Goal: Information Seeking & Learning: Check status

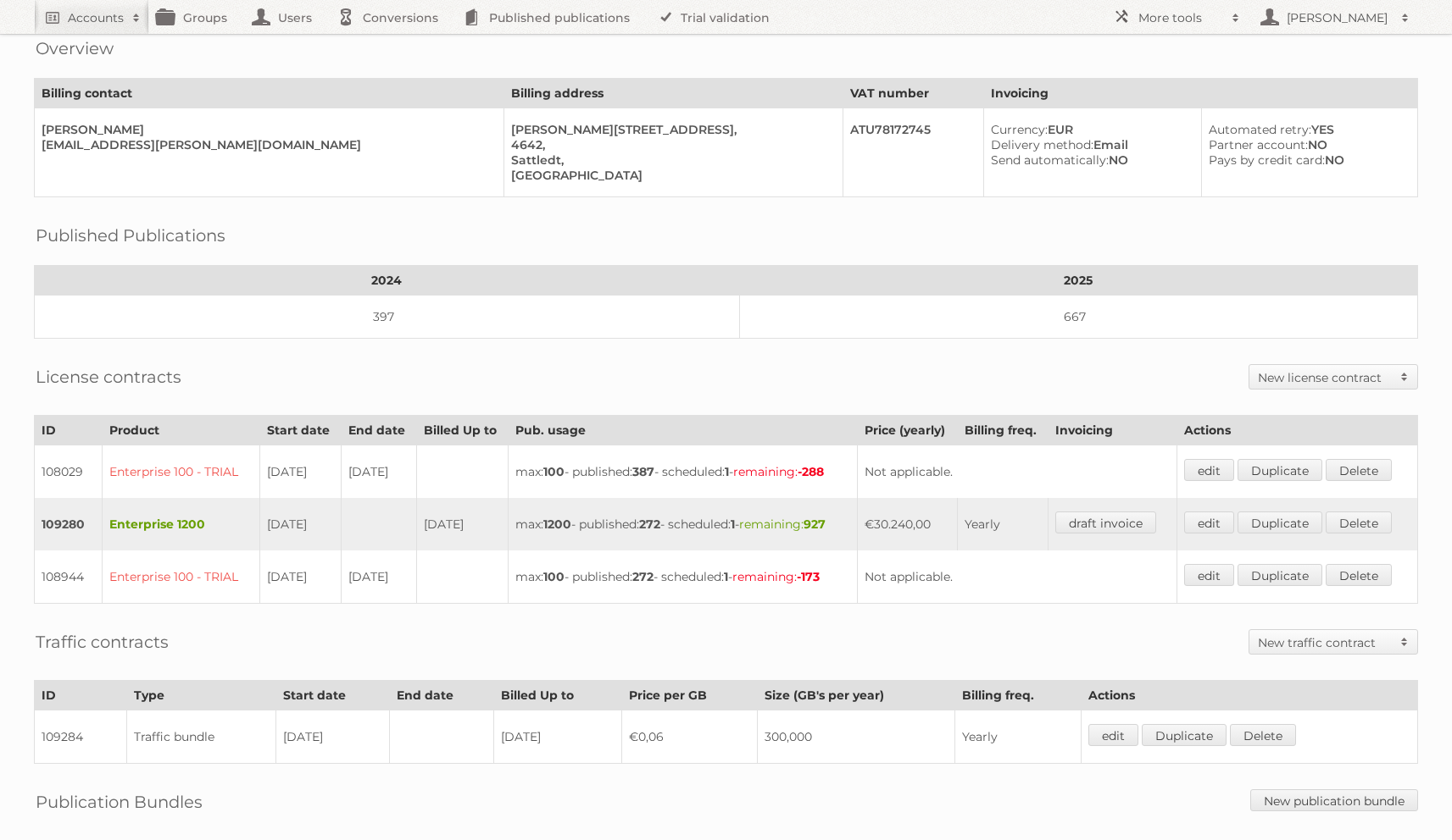
scroll to position [203, 0]
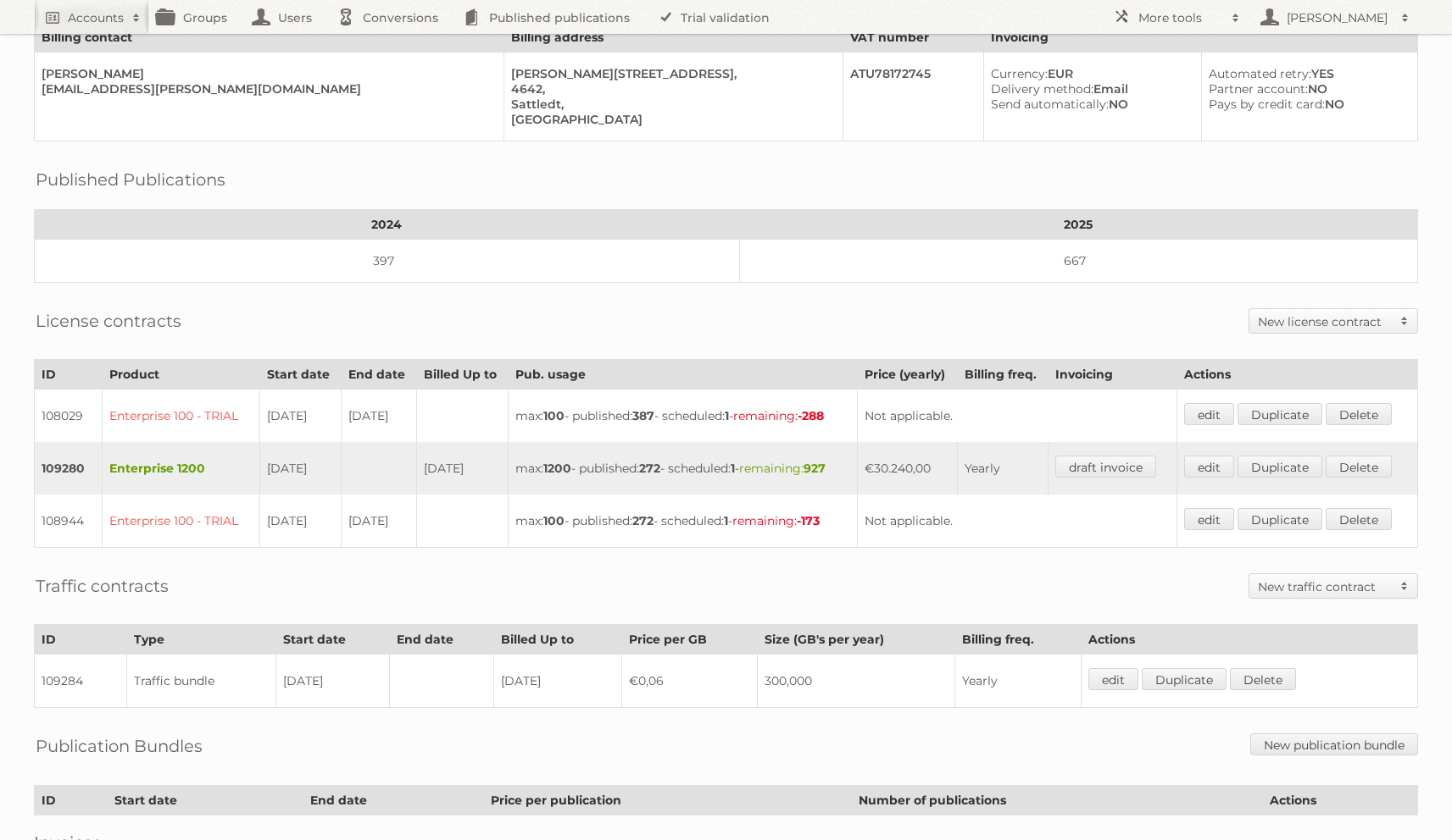
scroll to position [358, 0]
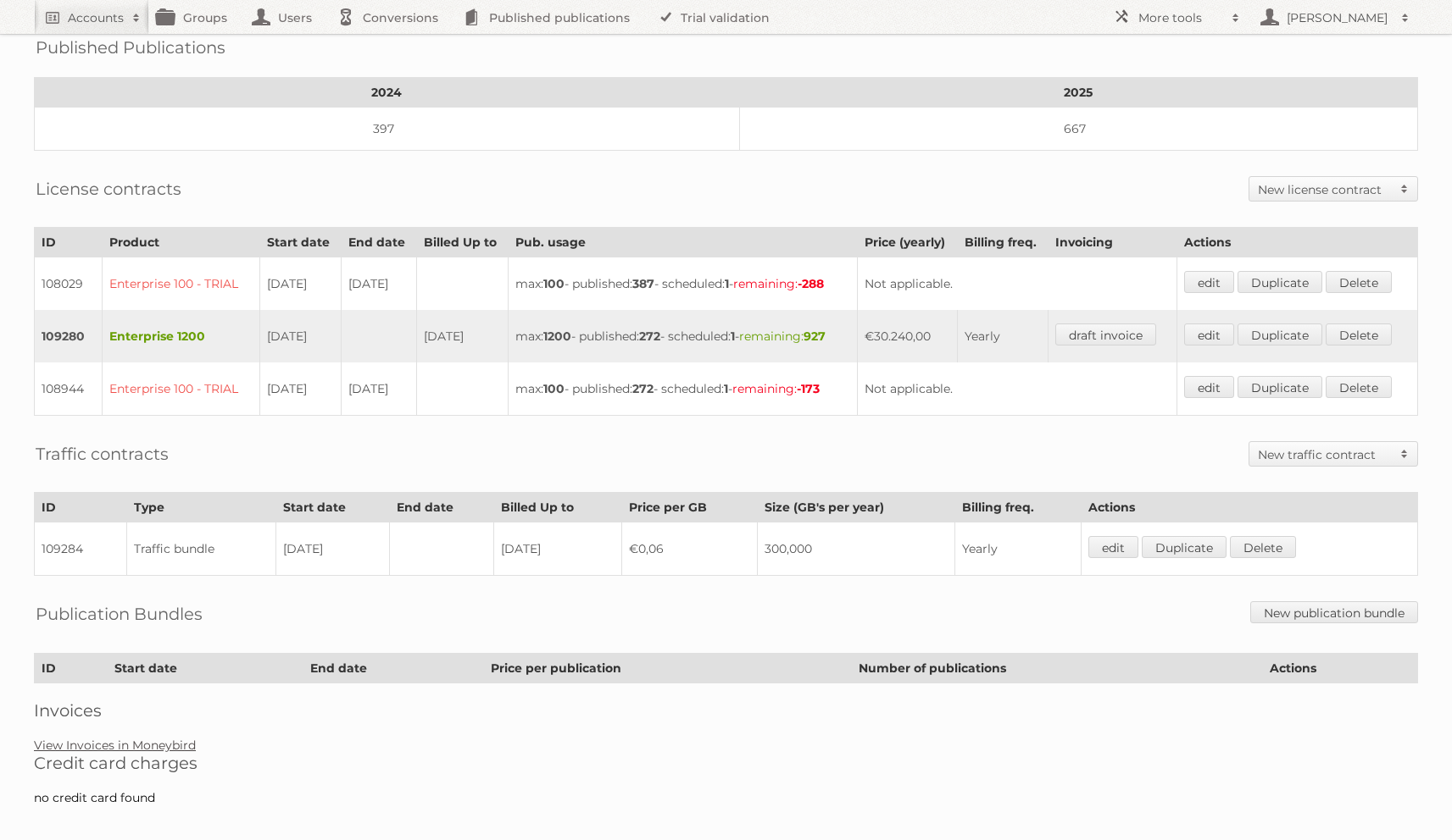
click at [156, 738] on link "View Invoices in Moneybird" at bounding box center [115, 746] width 162 height 15
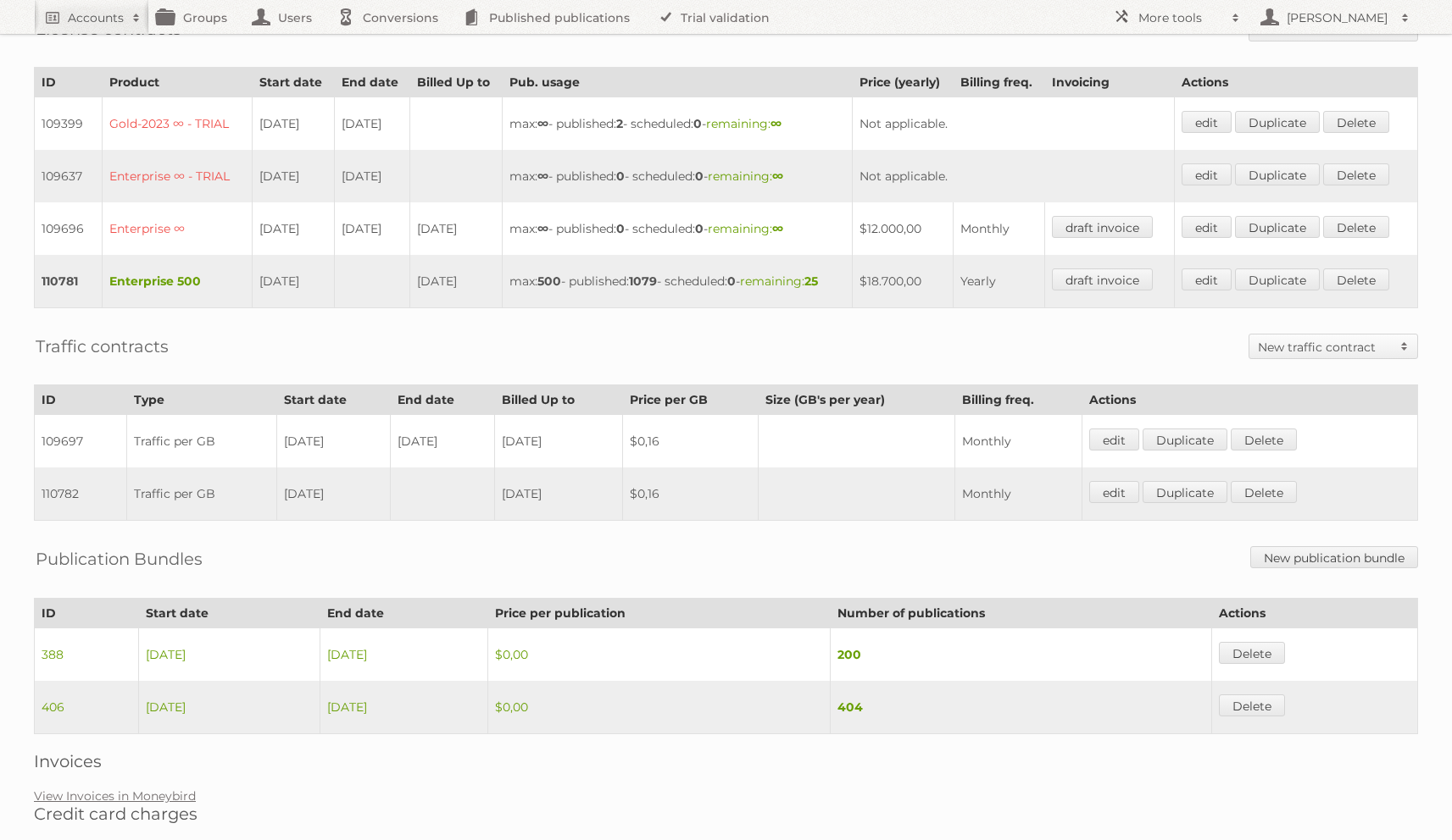
scroll to position [538, 0]
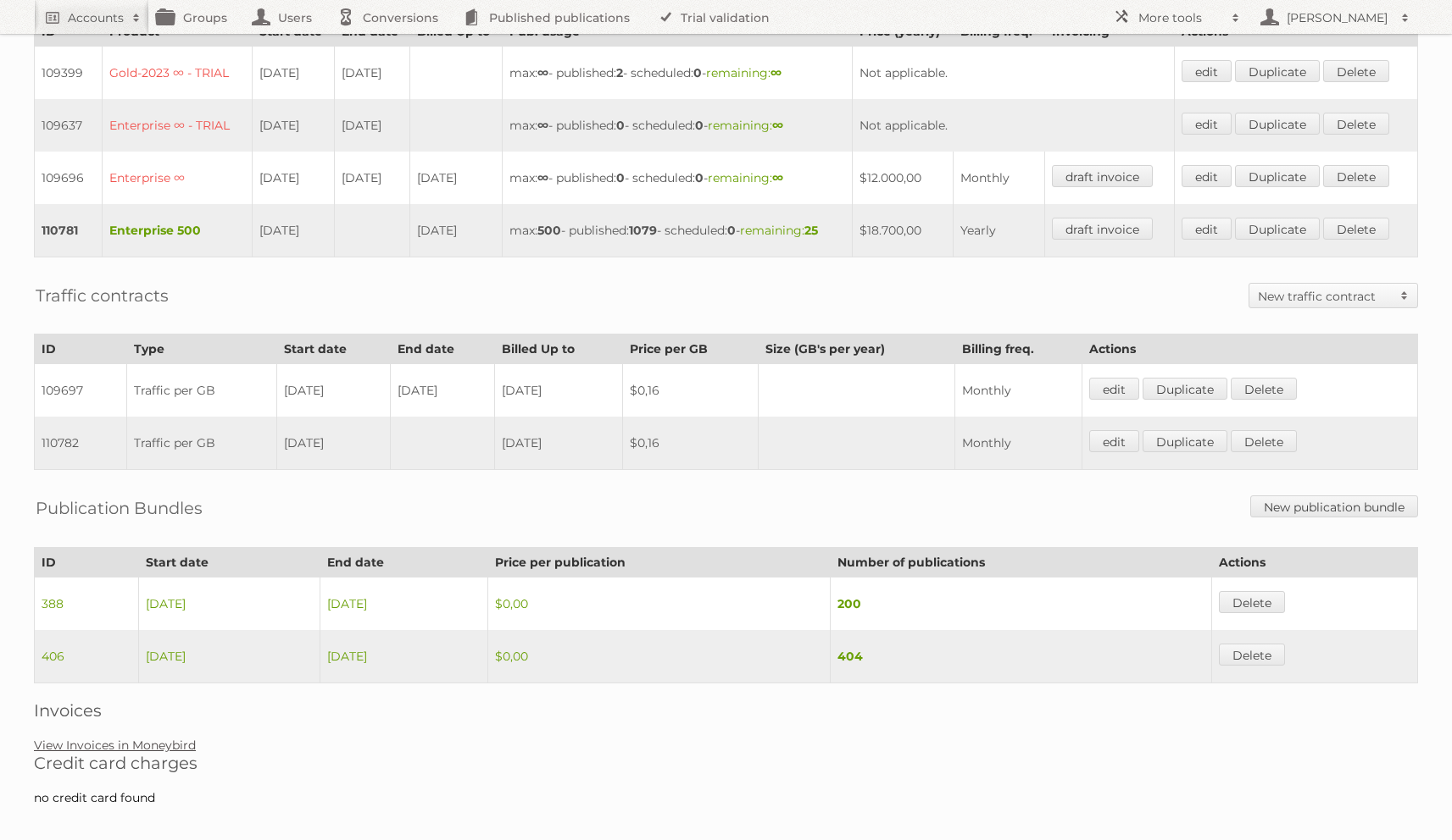
click at [168, 738] on link "View Invoices in Moneybird" at bounding box center [115, 746] width 162 height 15
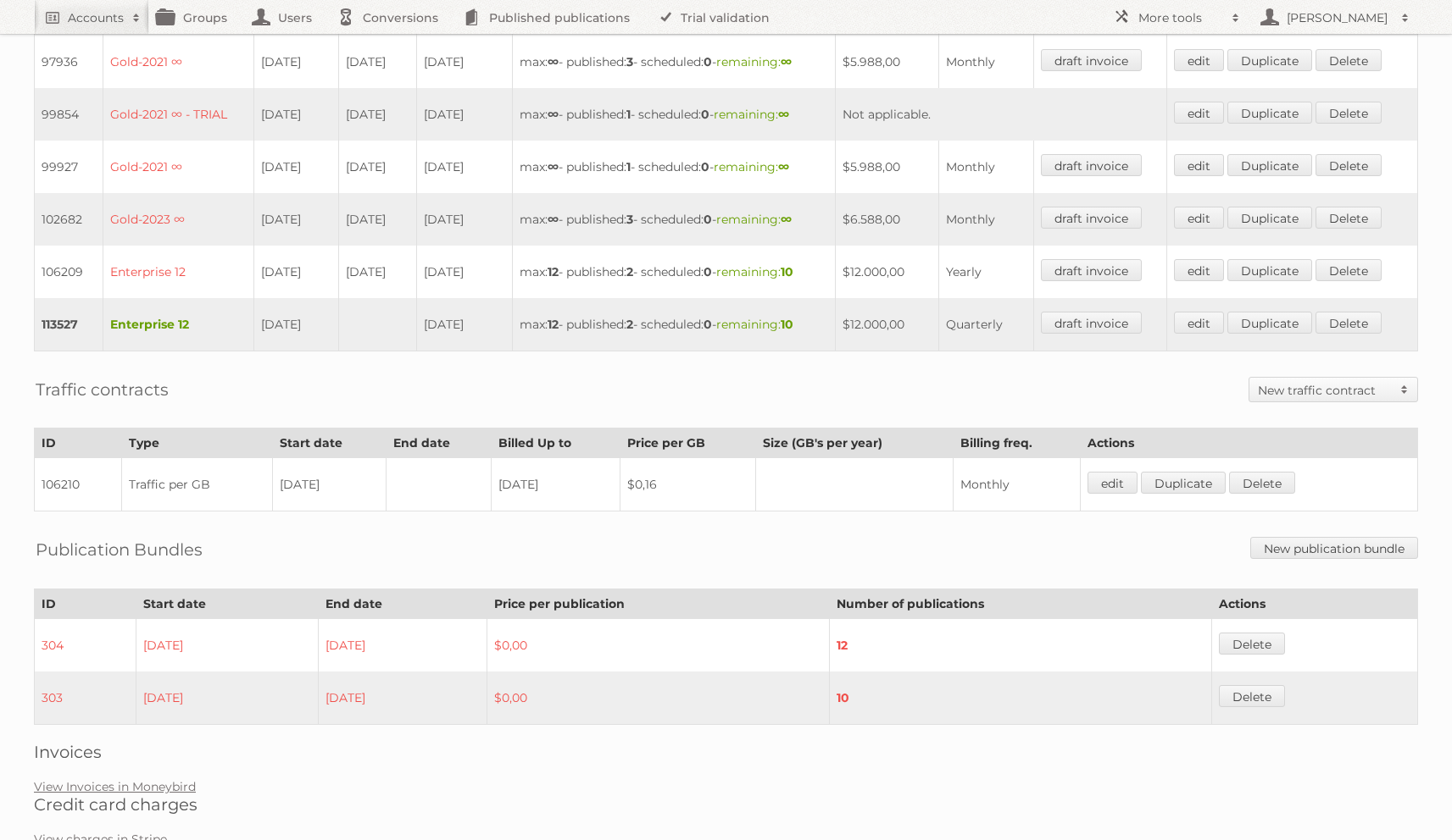
scroll to position [927, 0]
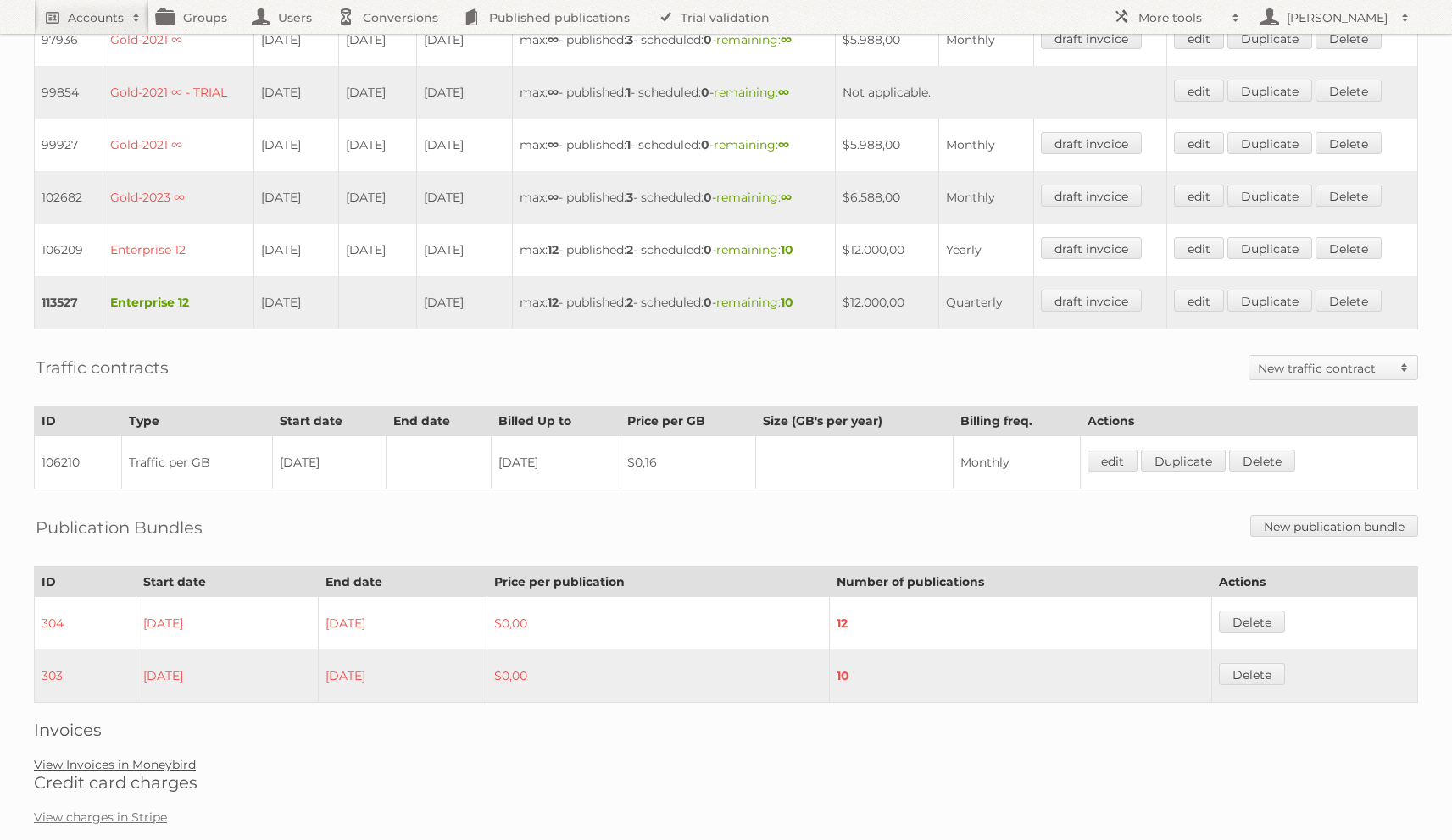
click at [163, 757] on link "View Invoices in Moneybird" at bounding box center [115, 765] width 162 height 15
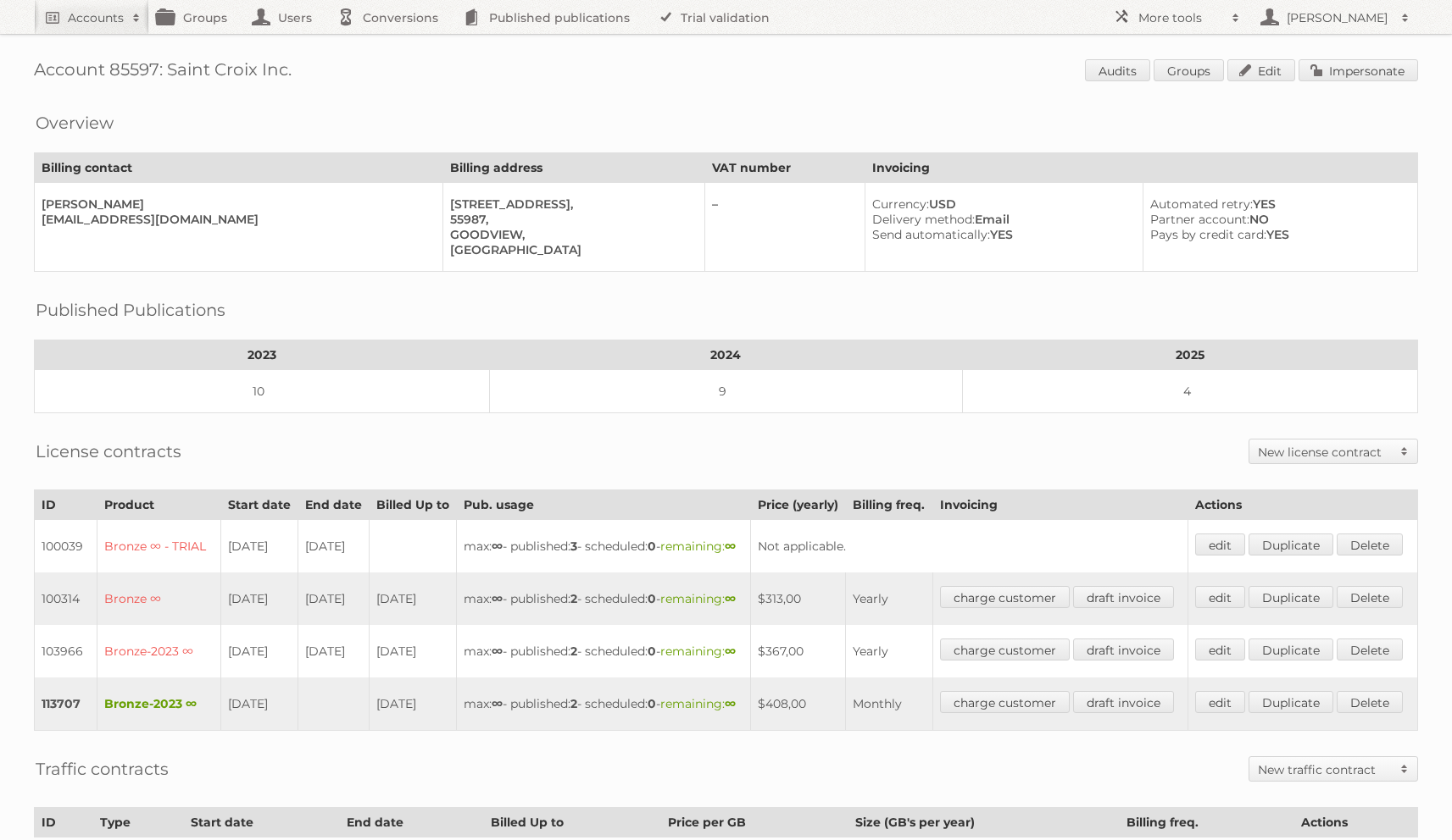
scroll to position [379, 0]
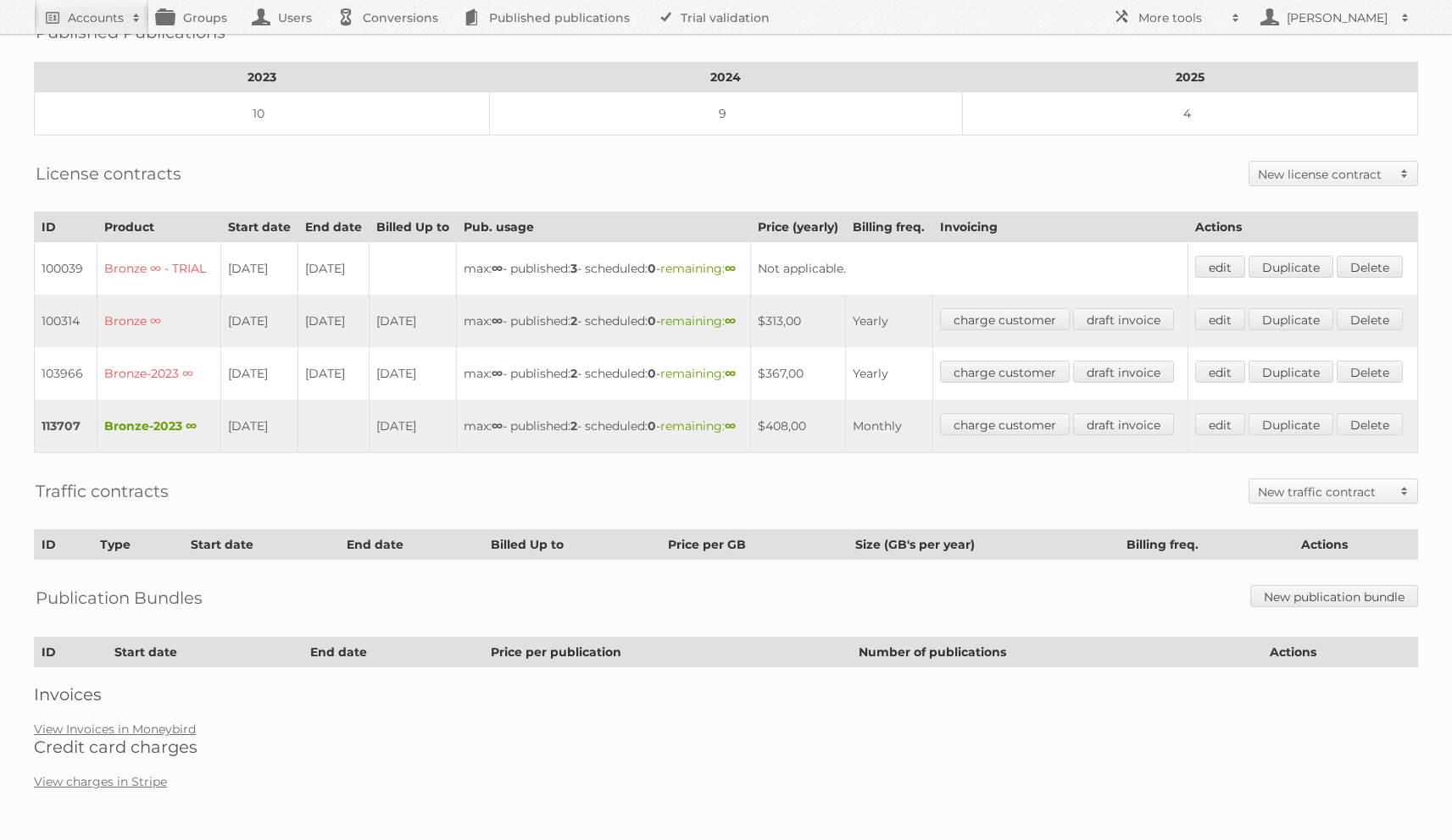
click at [118, 722] on div "Account 85597: Saint Croix Inc. Audits Groups Edit Impersonate Overview Billing…" at bounding box center [726, 264] width 1452 height 1084
click at [118, 726] on link "View Invoices in Moneybird" at bounding box center [115, 729] width 162 height 15
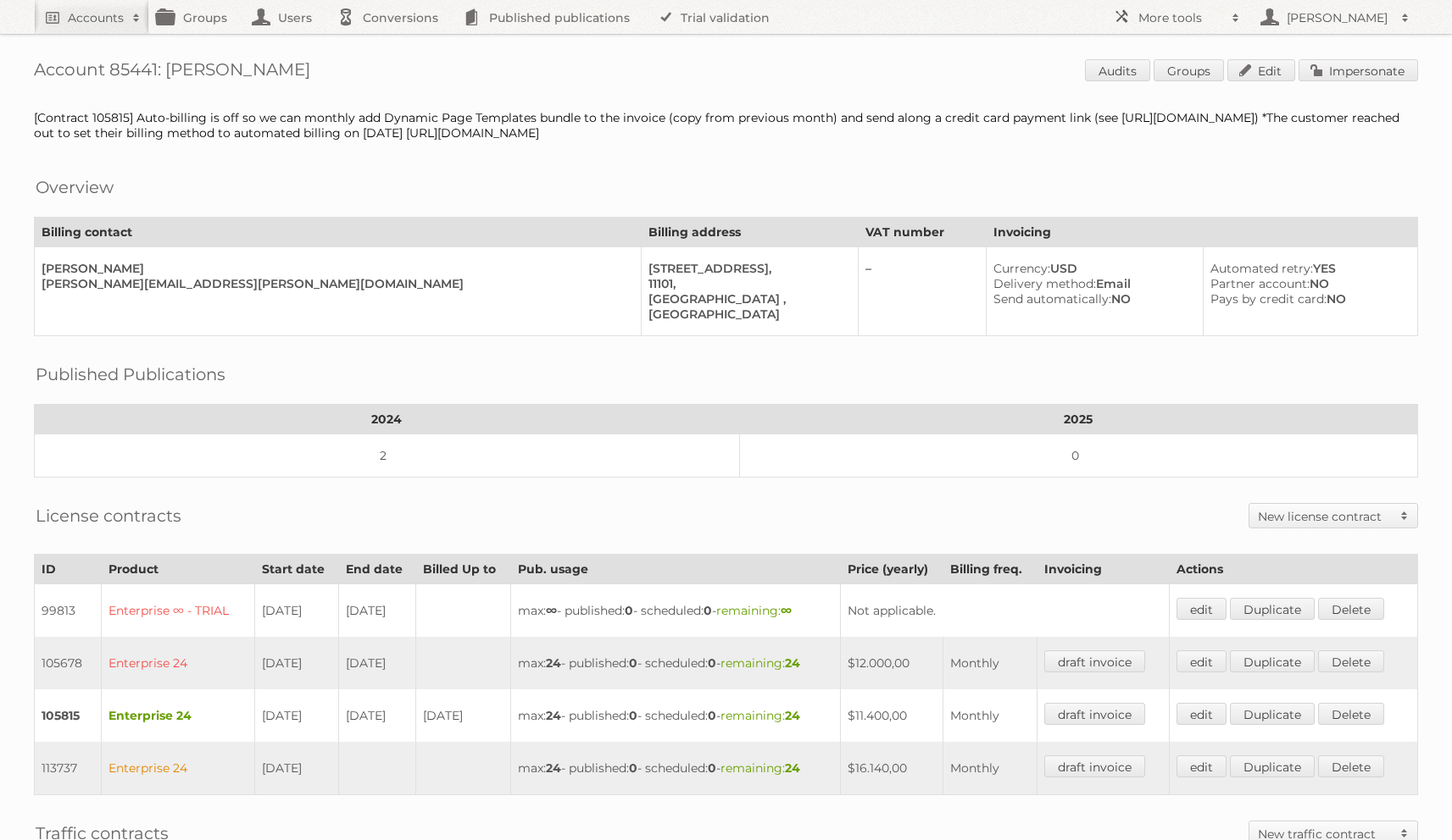
scroll to position [414, 0]
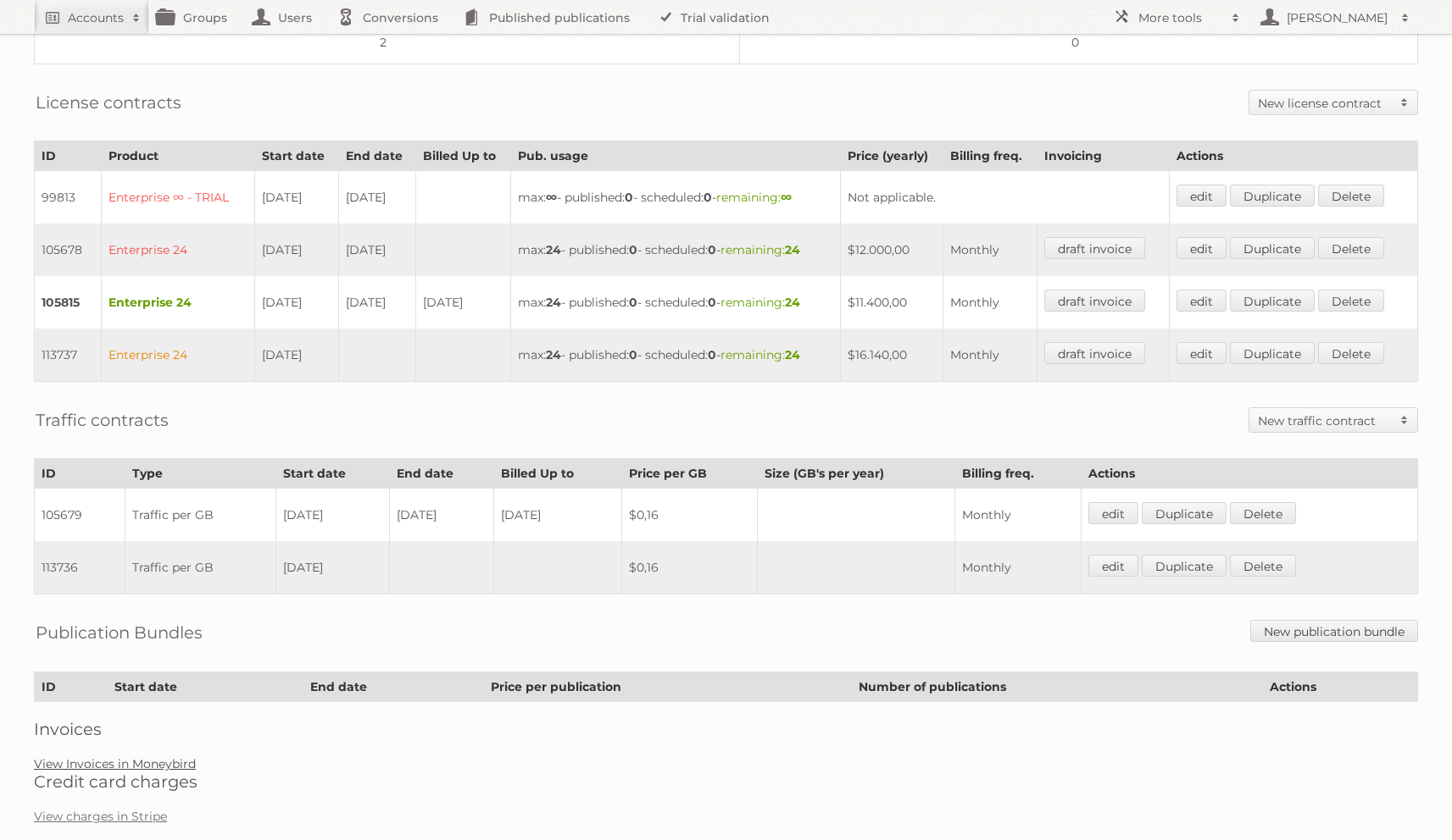
click at [148, 761] on link "View Invoices in Moneybird" at bounding box center [115, 764] width 162 height 15
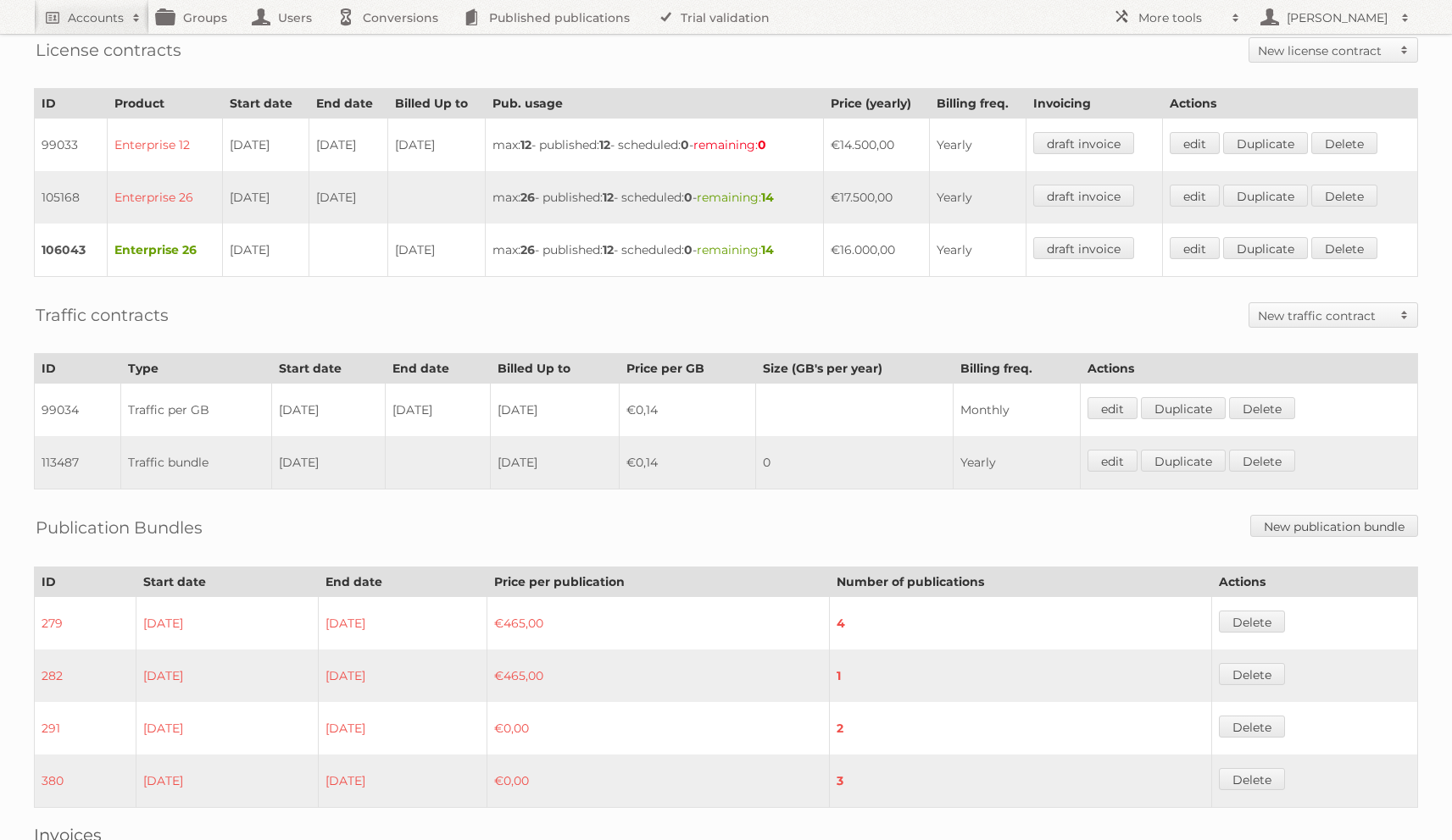
scroll to position [590, 0]
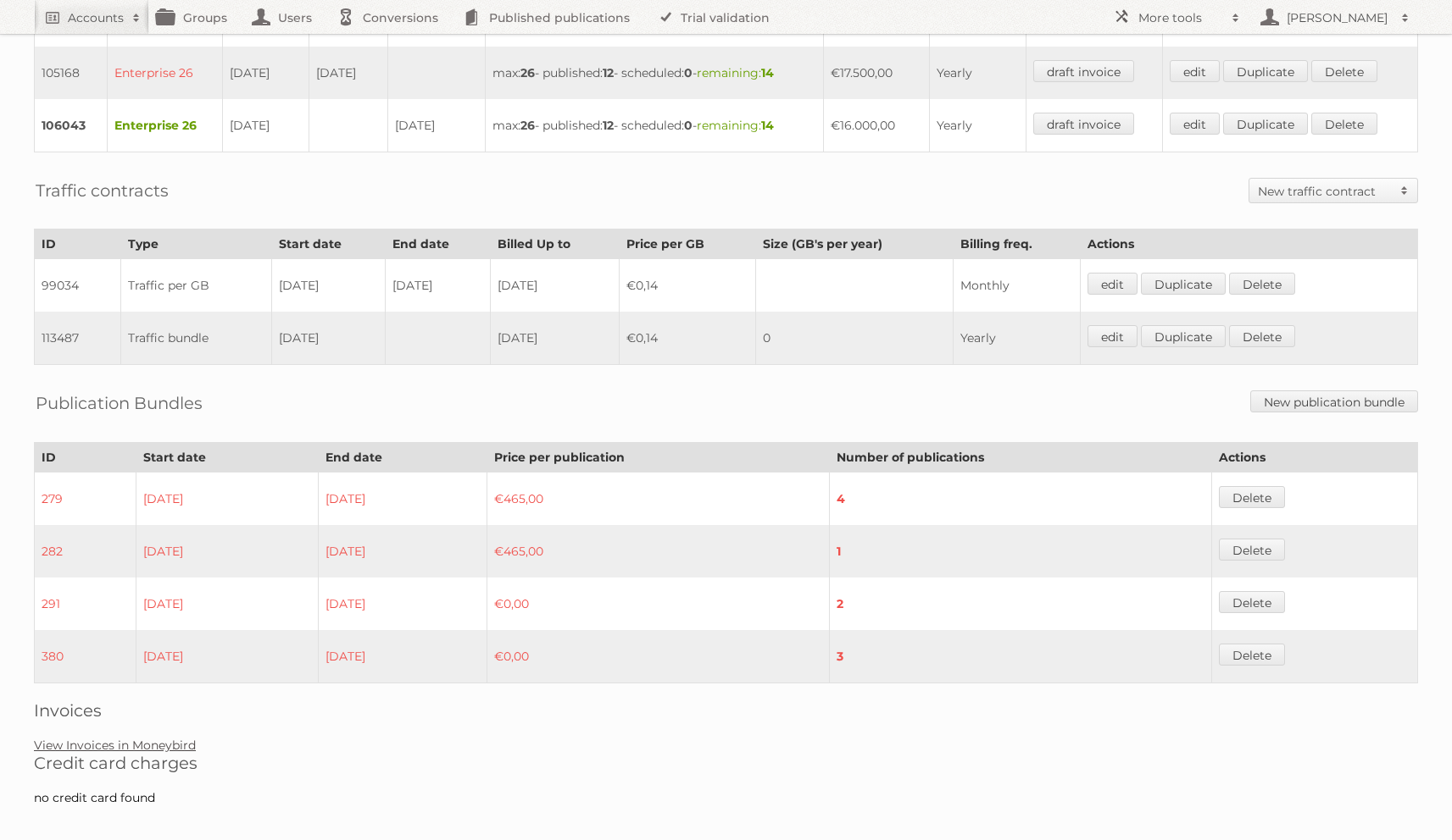
click at [118, 738] on link "View Invoices in Moneybird" at bounding box center [115, 746] width 162 height 15
drag, startPoint x: 798, startPoint y: 319, endPoint x: 755, endPoint y: 329, distance: 44.1
click at [790, 322] on td "0" at bounding box center [854, 338] width 197 height 53
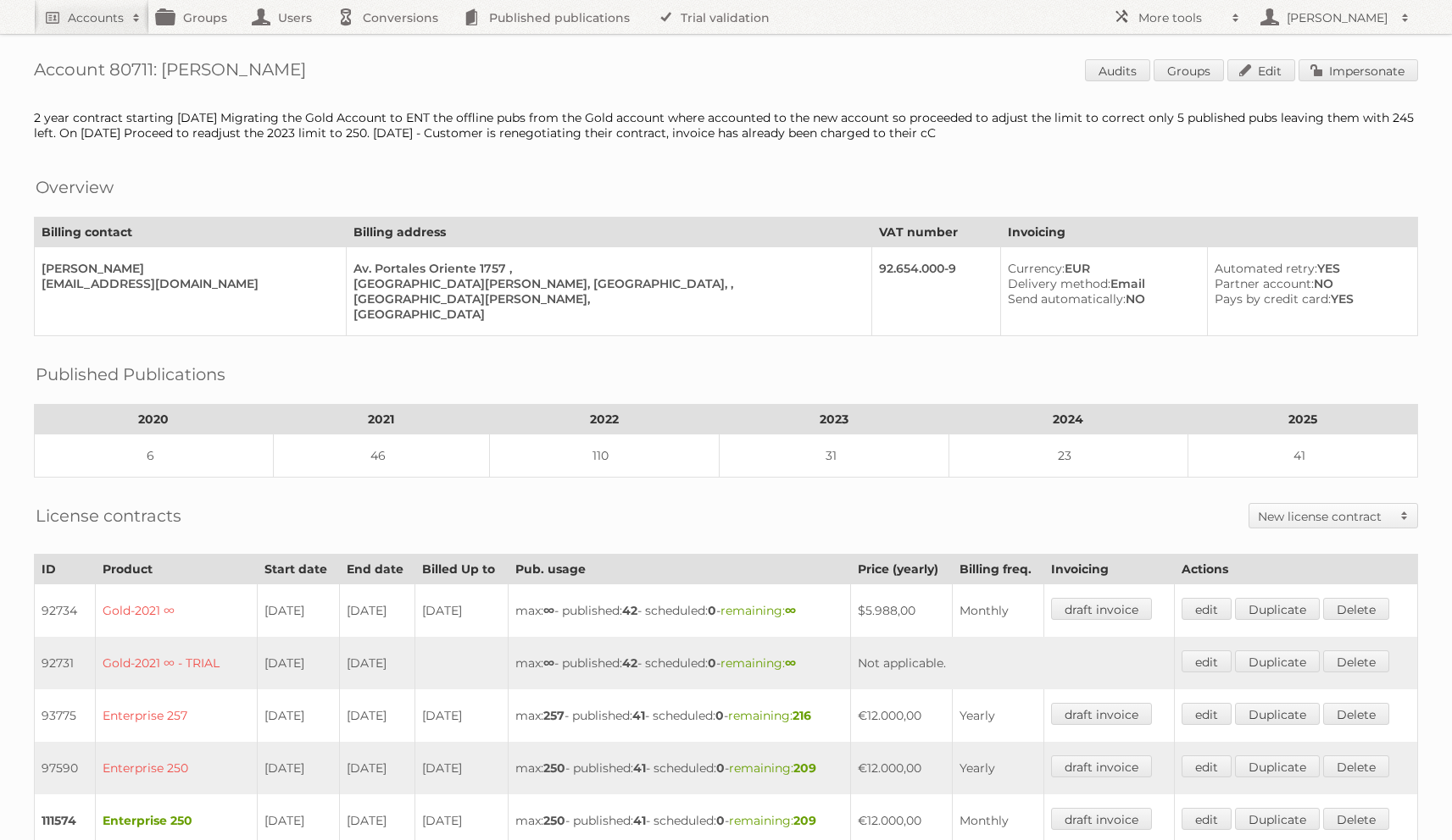
scroll to position [485, 0]
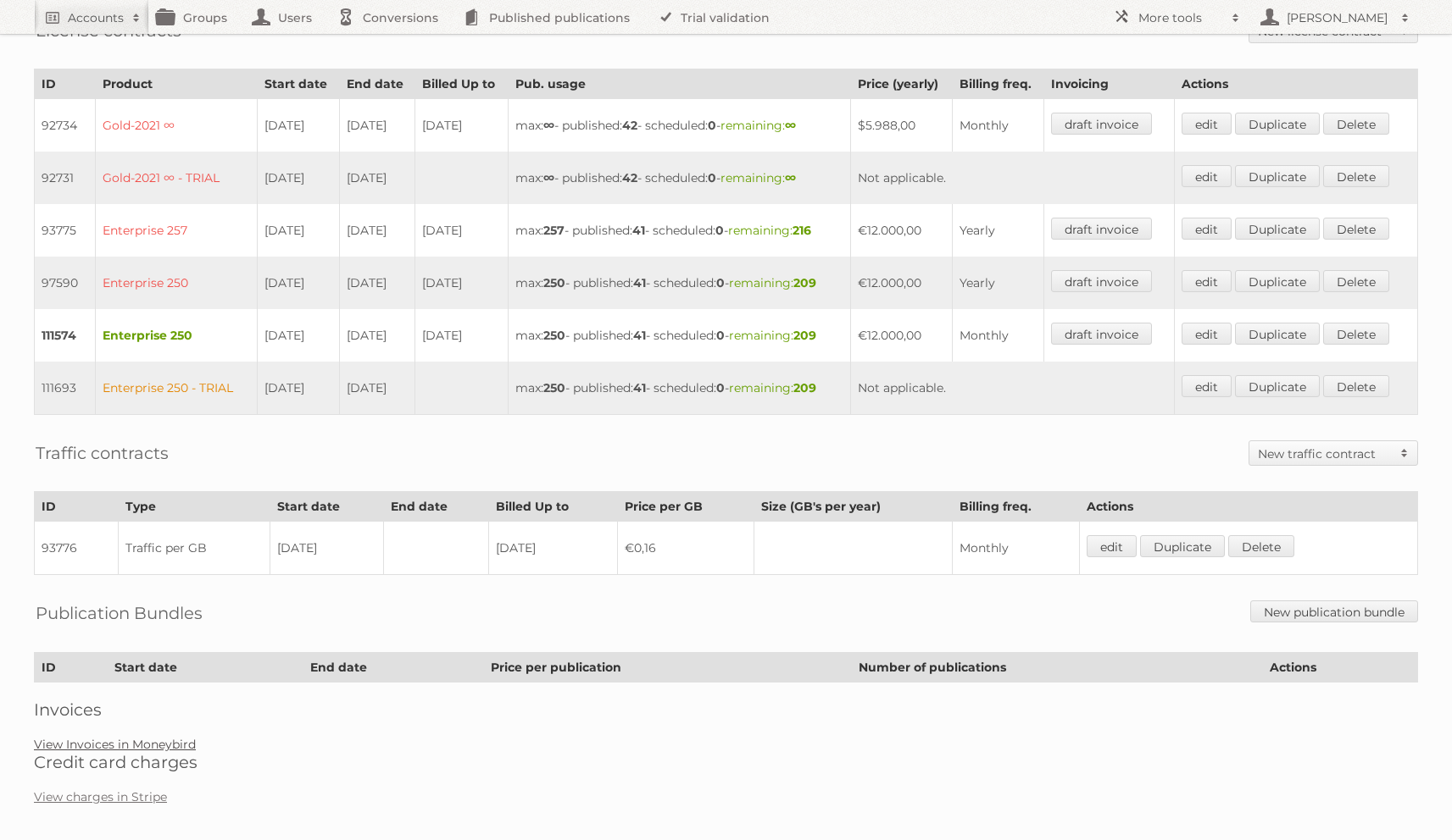
click at [166, 737] on link "View Invoices in Moneybird" at bounding box center [115, 745] width 162 height 15
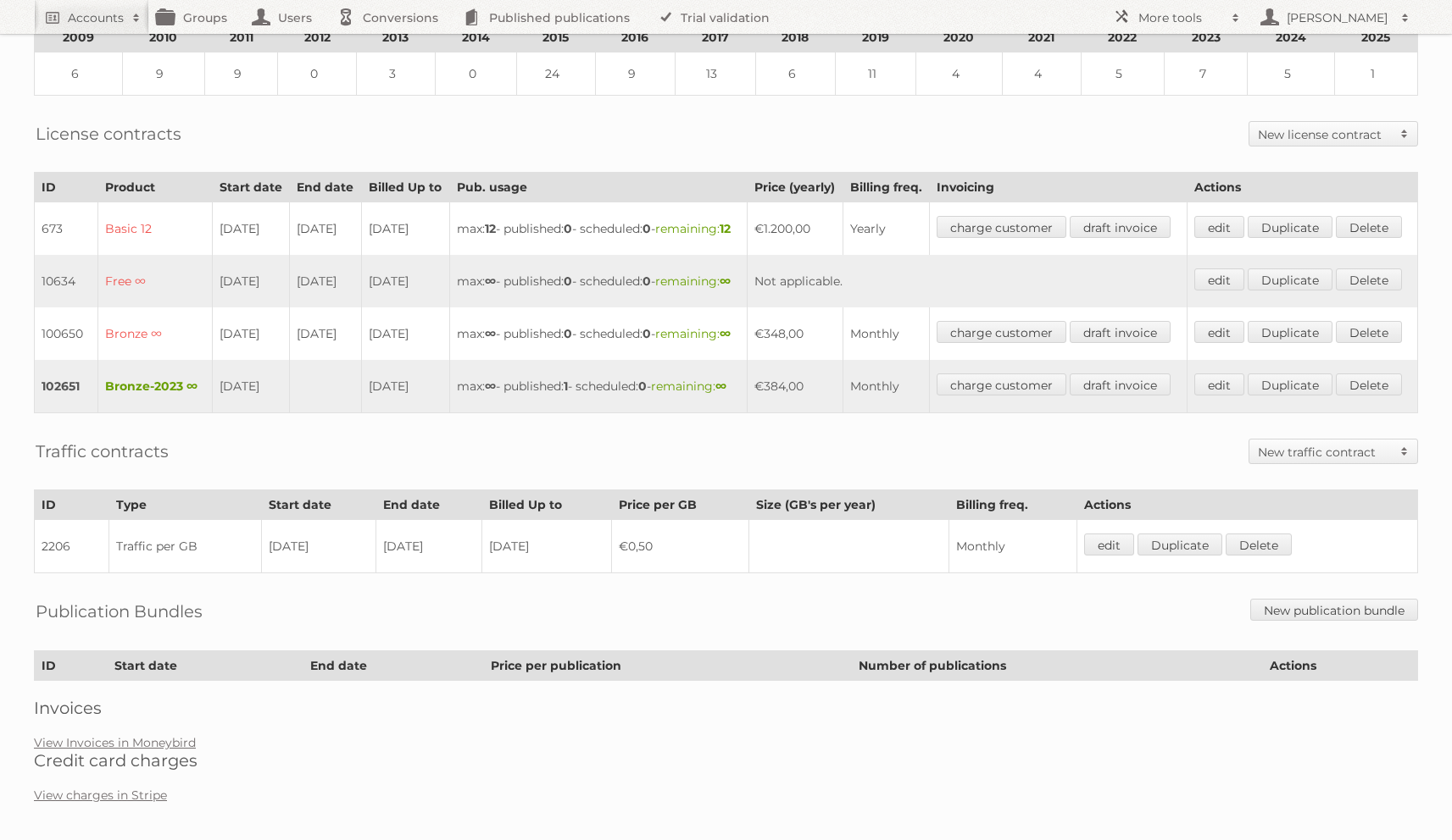
scroll to position [463, 0]
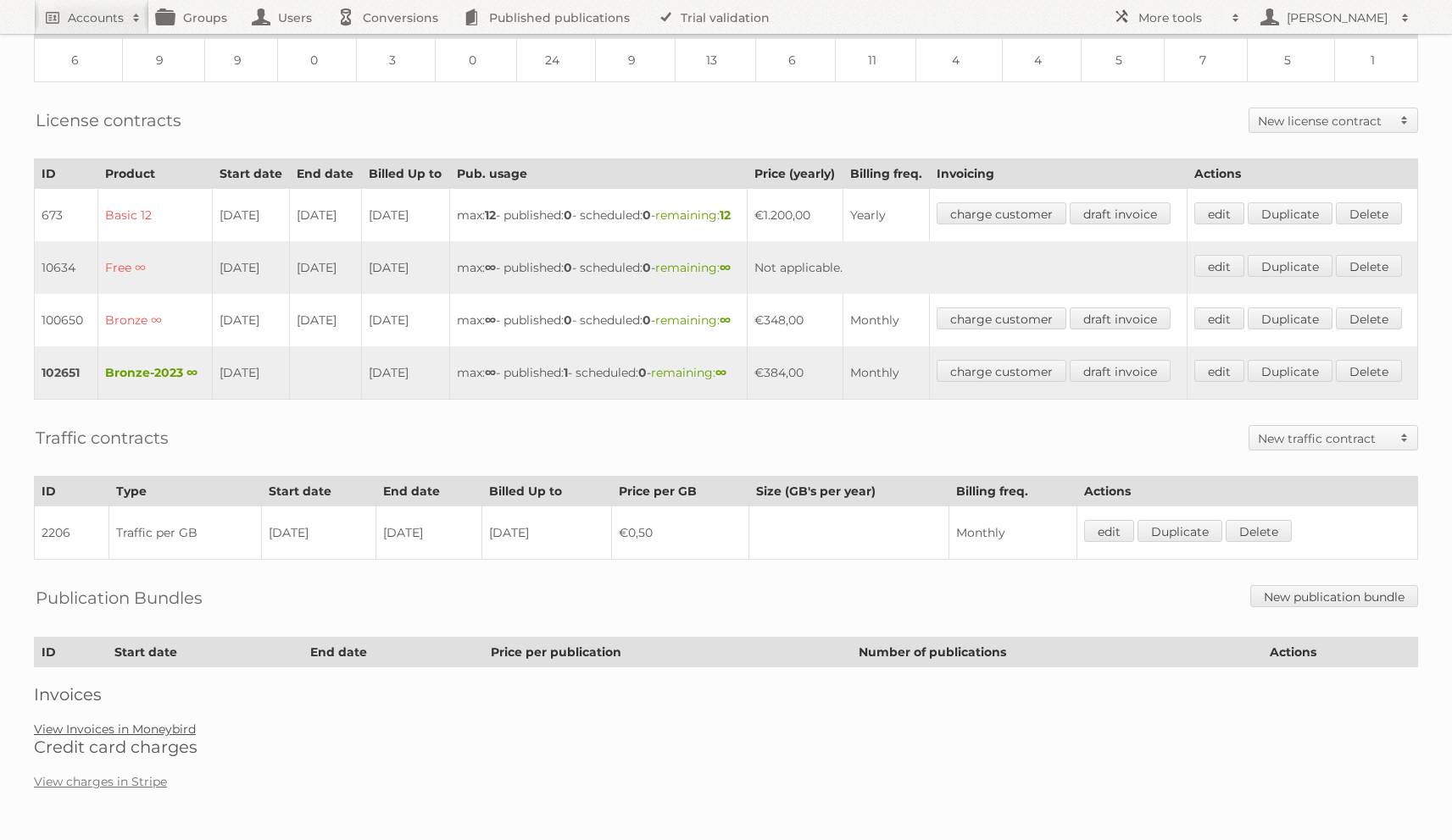
click at [111, 737] on link "View Invoices in Moneybird" at bounding box center [115, 729] width 162 height 15
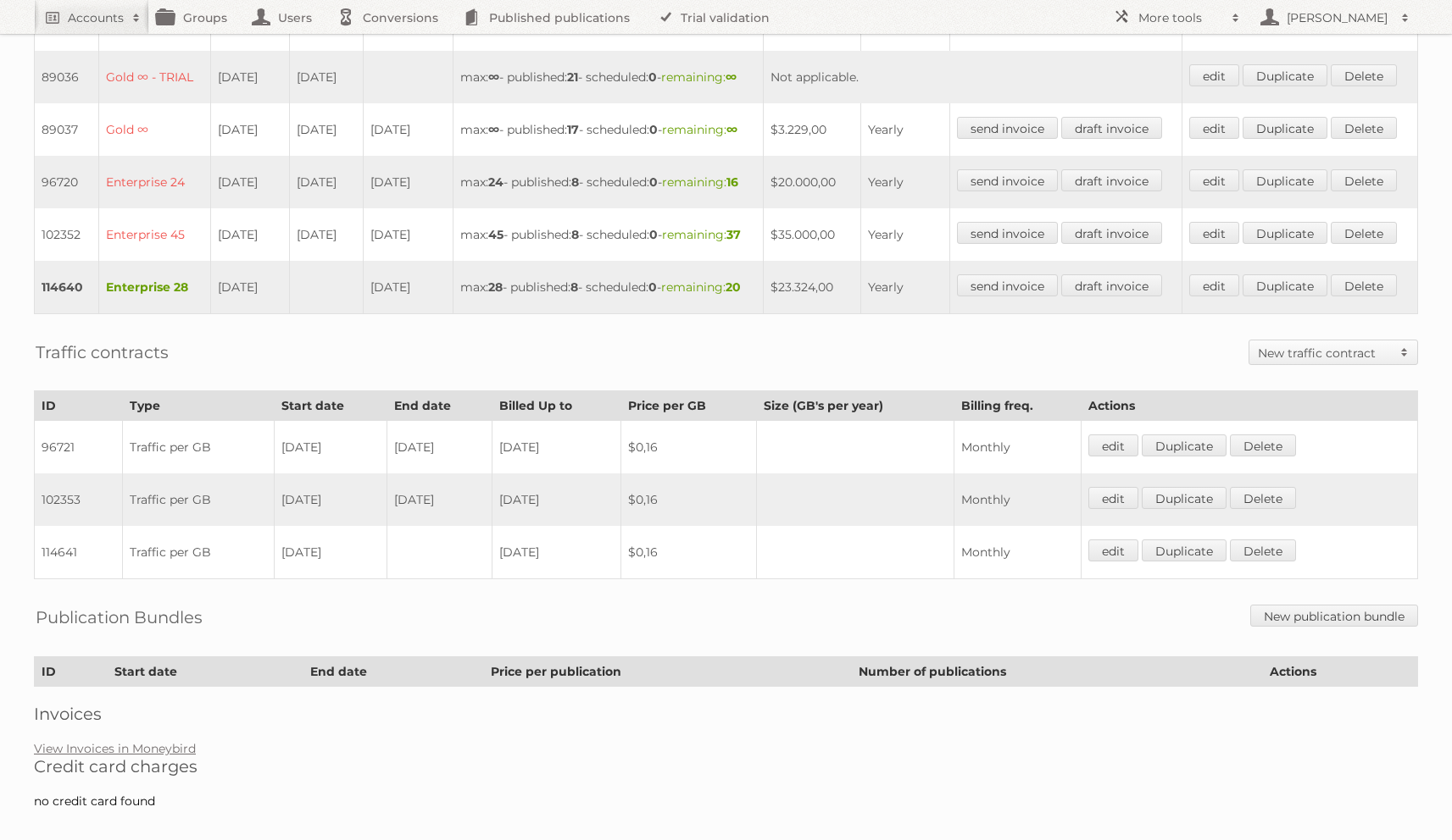
scroll to position [691, 0]
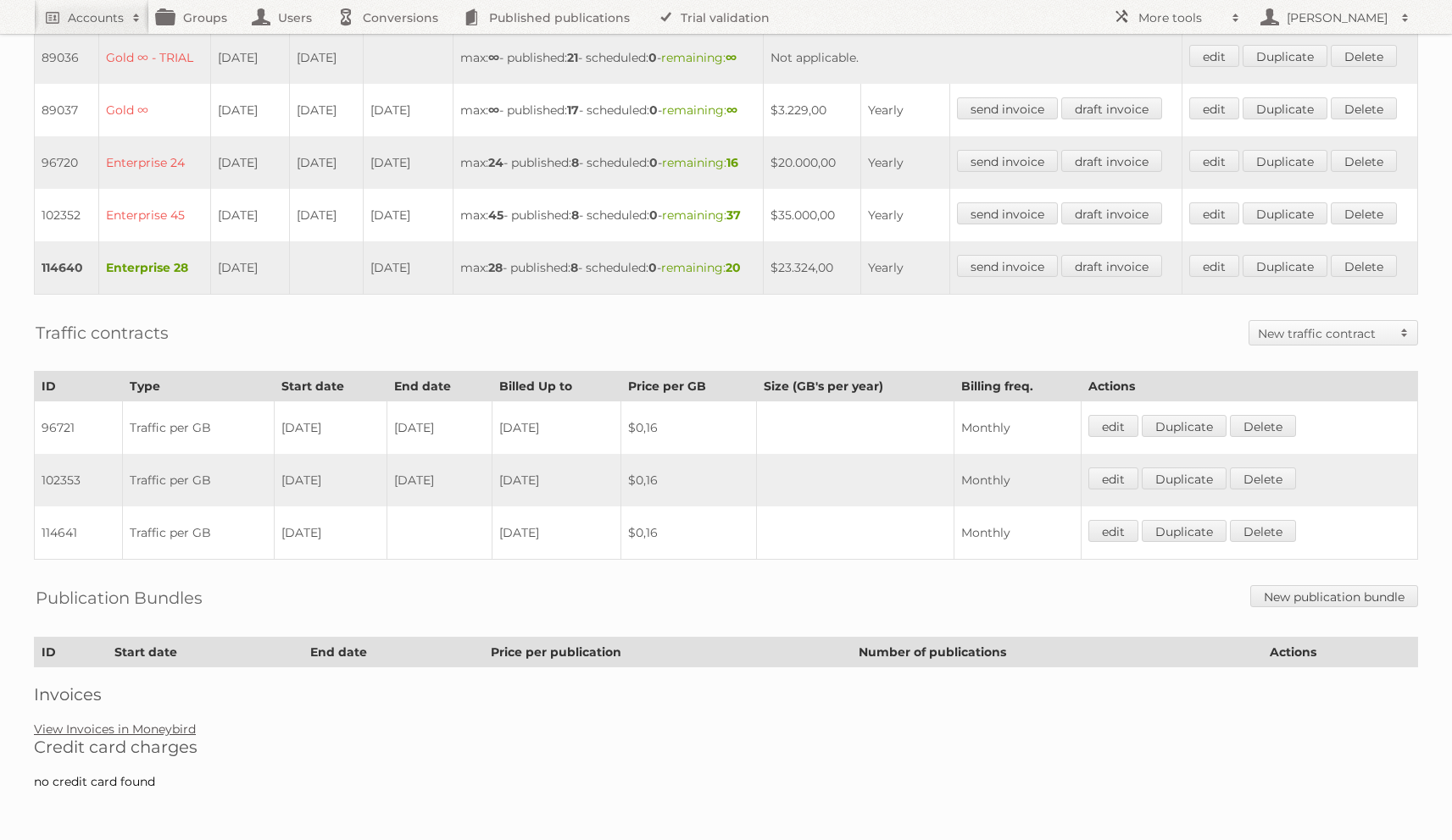
click at [176, 734] on link "View Invoices in Moneybird" at bounding box center [115, 729] width 162 height 15
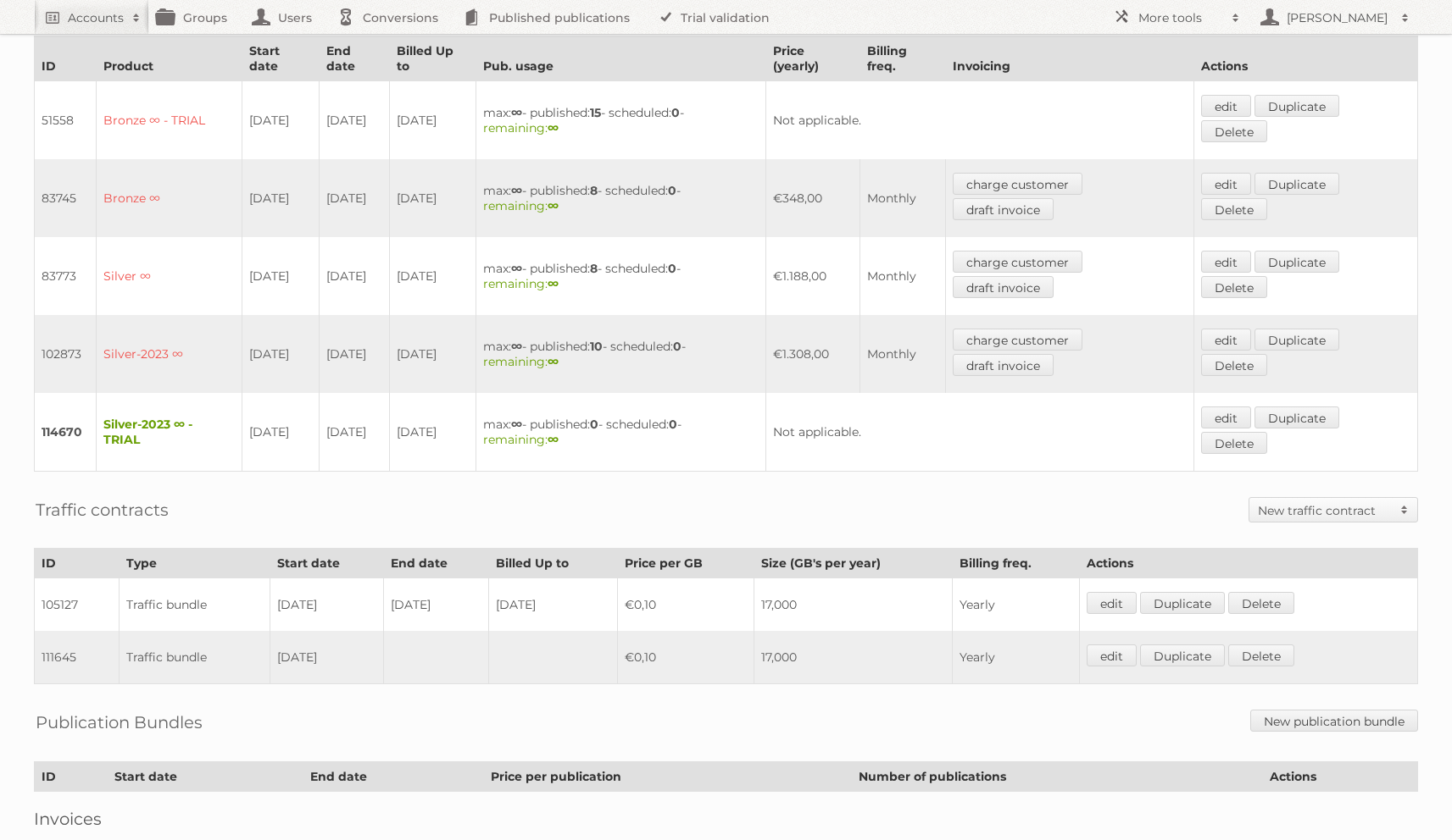
scroll to position [610, 0]
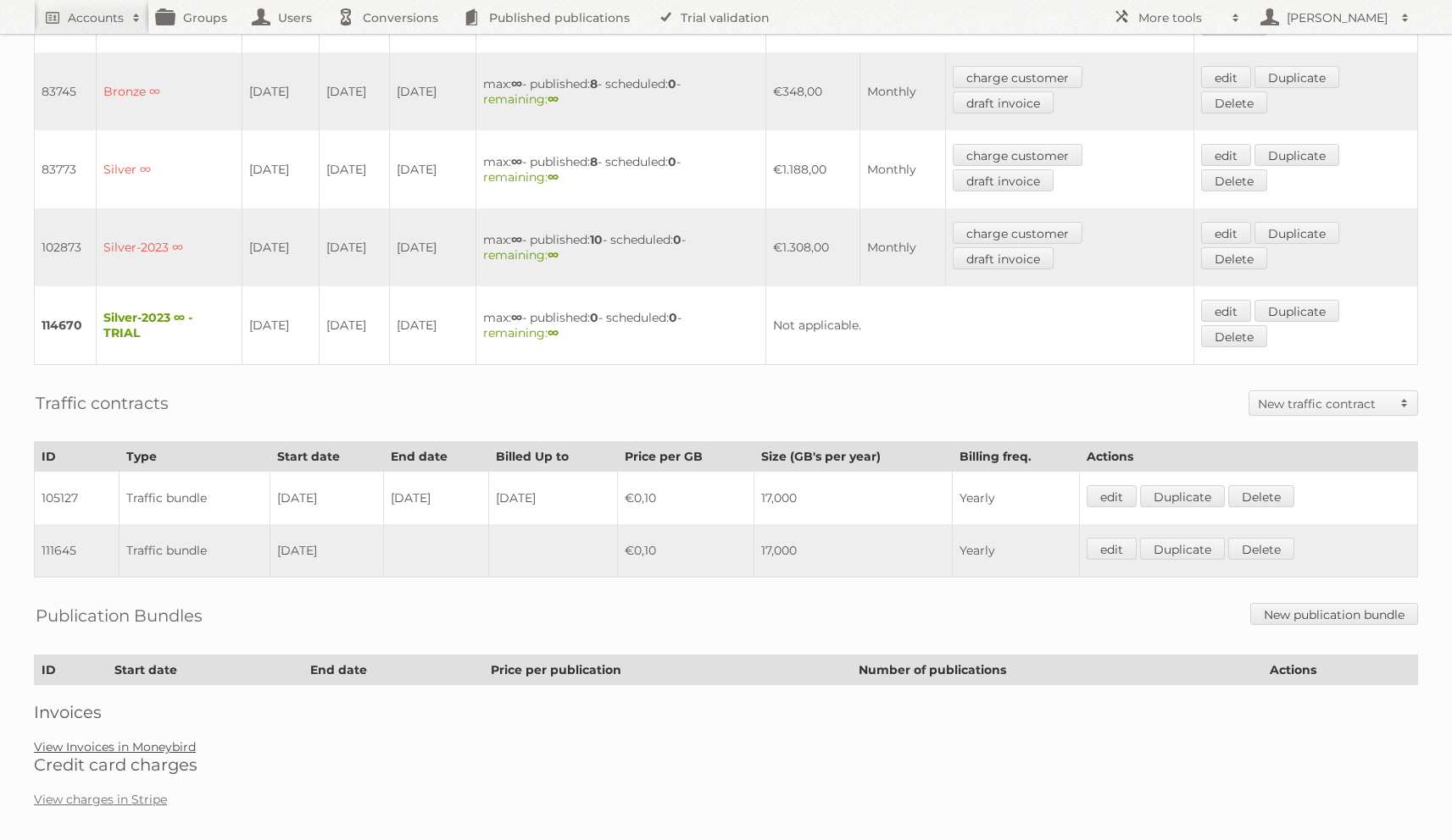
click at [176, 740] on link "View Invoices in Moneybird" at bounding box center [115, 748] width 162 height 15
drag, startPoint x: 289, startPoint y: 486, endPoint x: 361, endPoint y: 490, distance: 72.1
click at [361, 490] on td "10-01-2024" at bounding box center [326, 499] width 114 height 53
drag, startPoint x: 414, startPoint y: 490, endPoint x: 488, endPoint y: 490, distance: 74.0
click at [488, 490] on td "09-01-2025" at bounding box center [436, 499] width 105 height 53
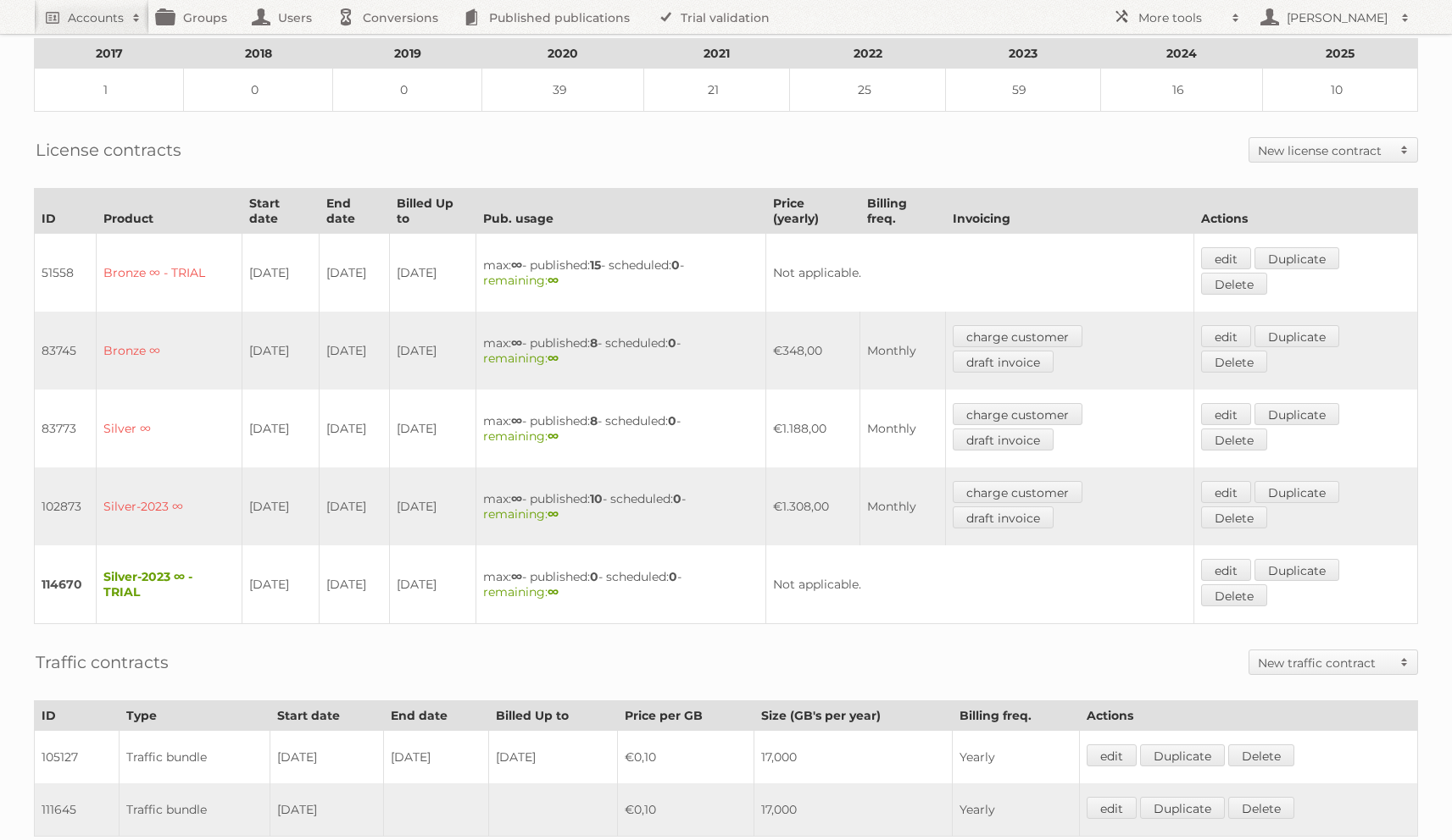
scroll to position [447, 0]
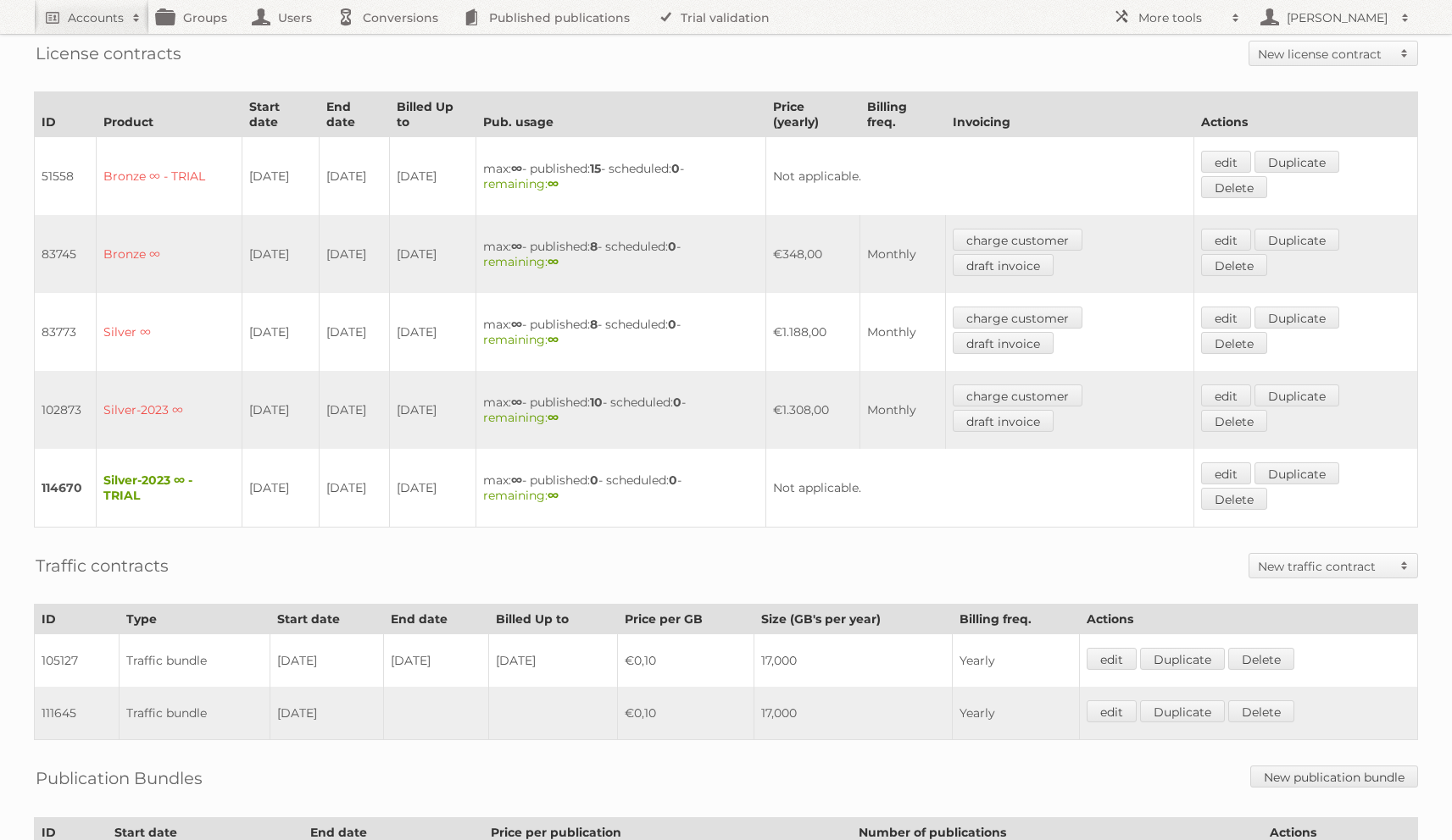
click at [80, 706] on td "111645" at bounding box center [76, 714] width 85 height 53
click at [67, 703] on td "111645" at bounding box center [76, 714] width 85 height 53
click at [67, 702] on td "111645" at bounding box center [76, 714] width 85 height 53
copy td "111645"
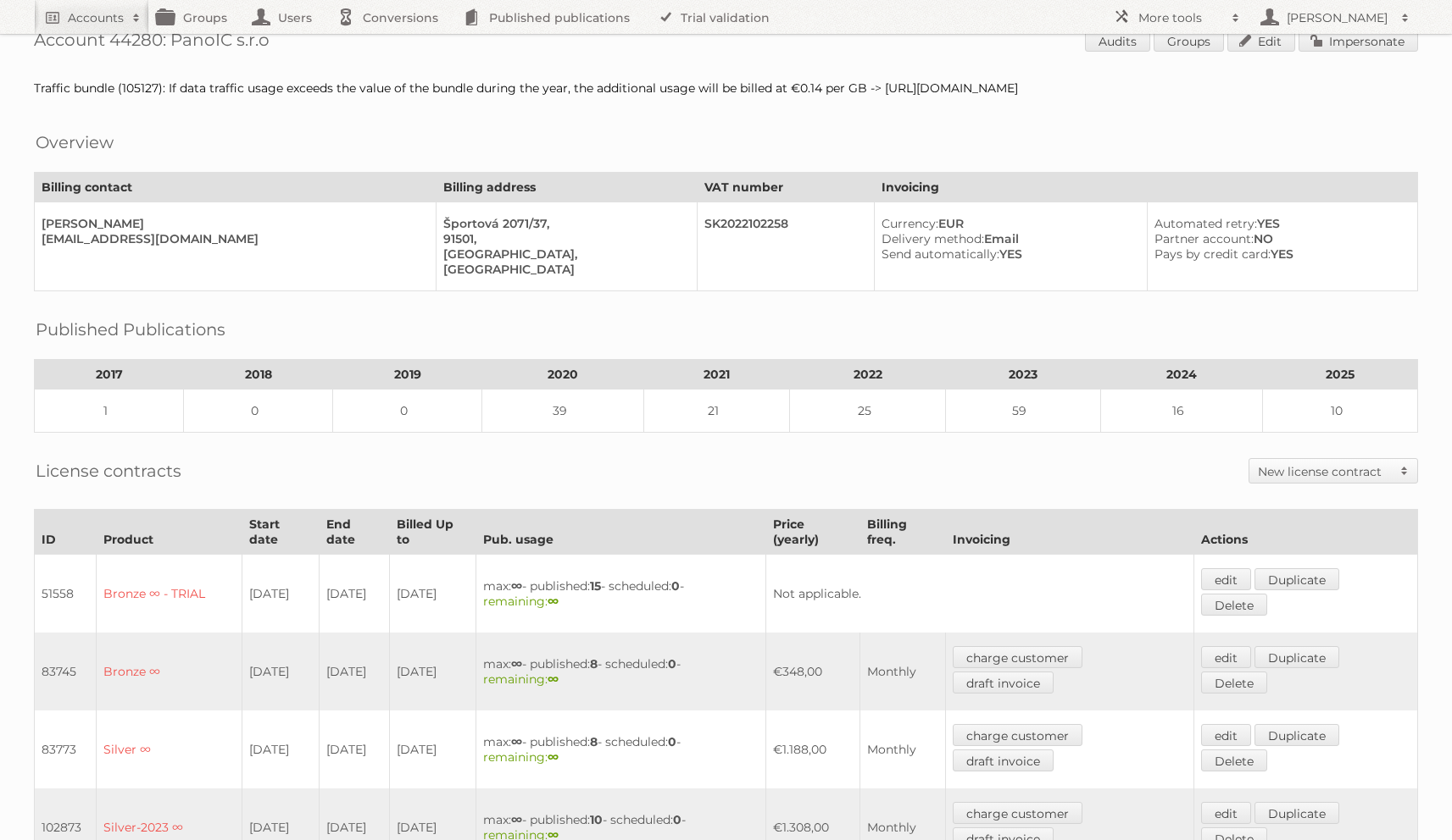
scroll to position [8, 0]
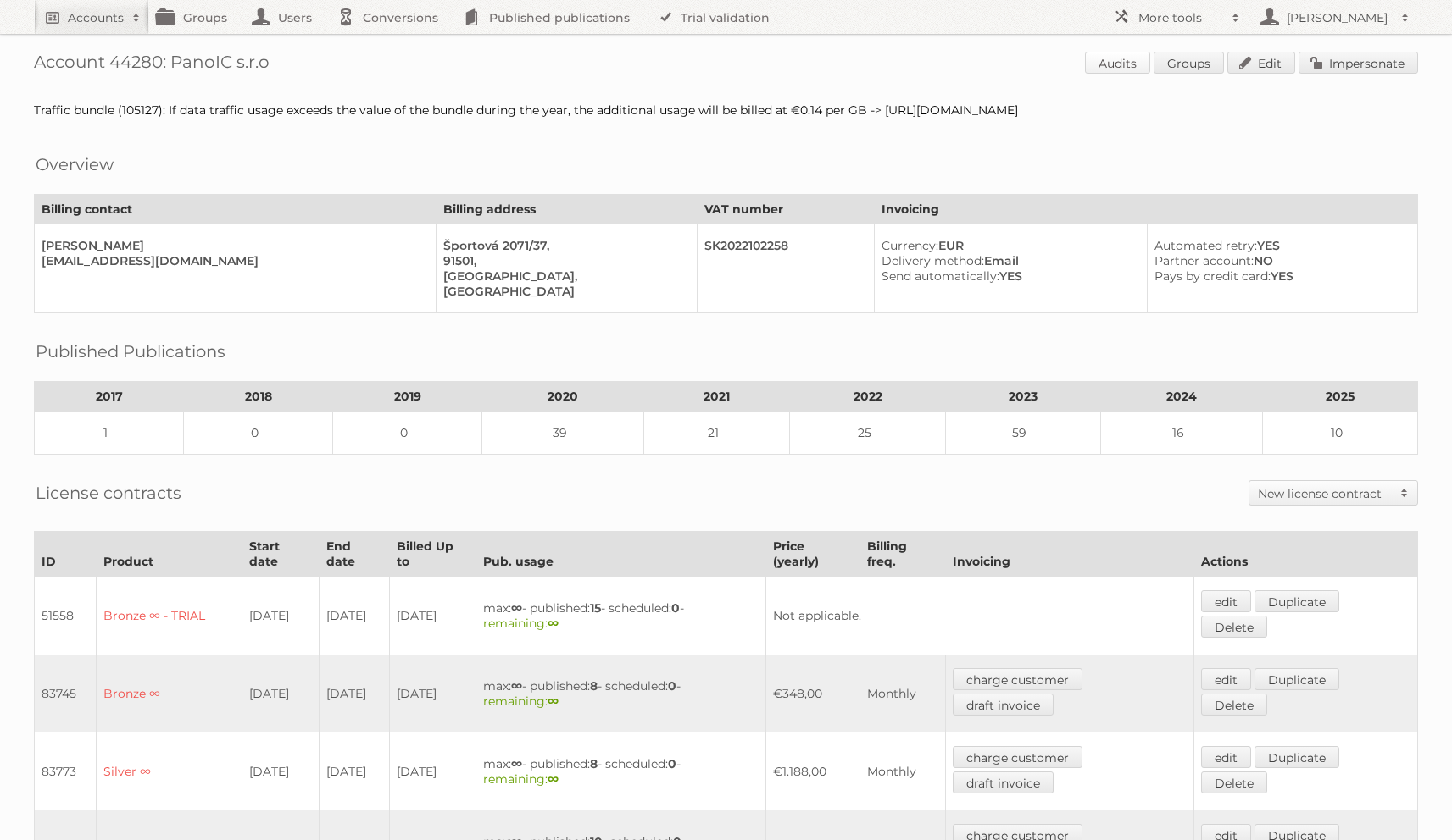
click at [1112, 65] on link "Audits" at bounding box center [1117, 62] width 65 height 22
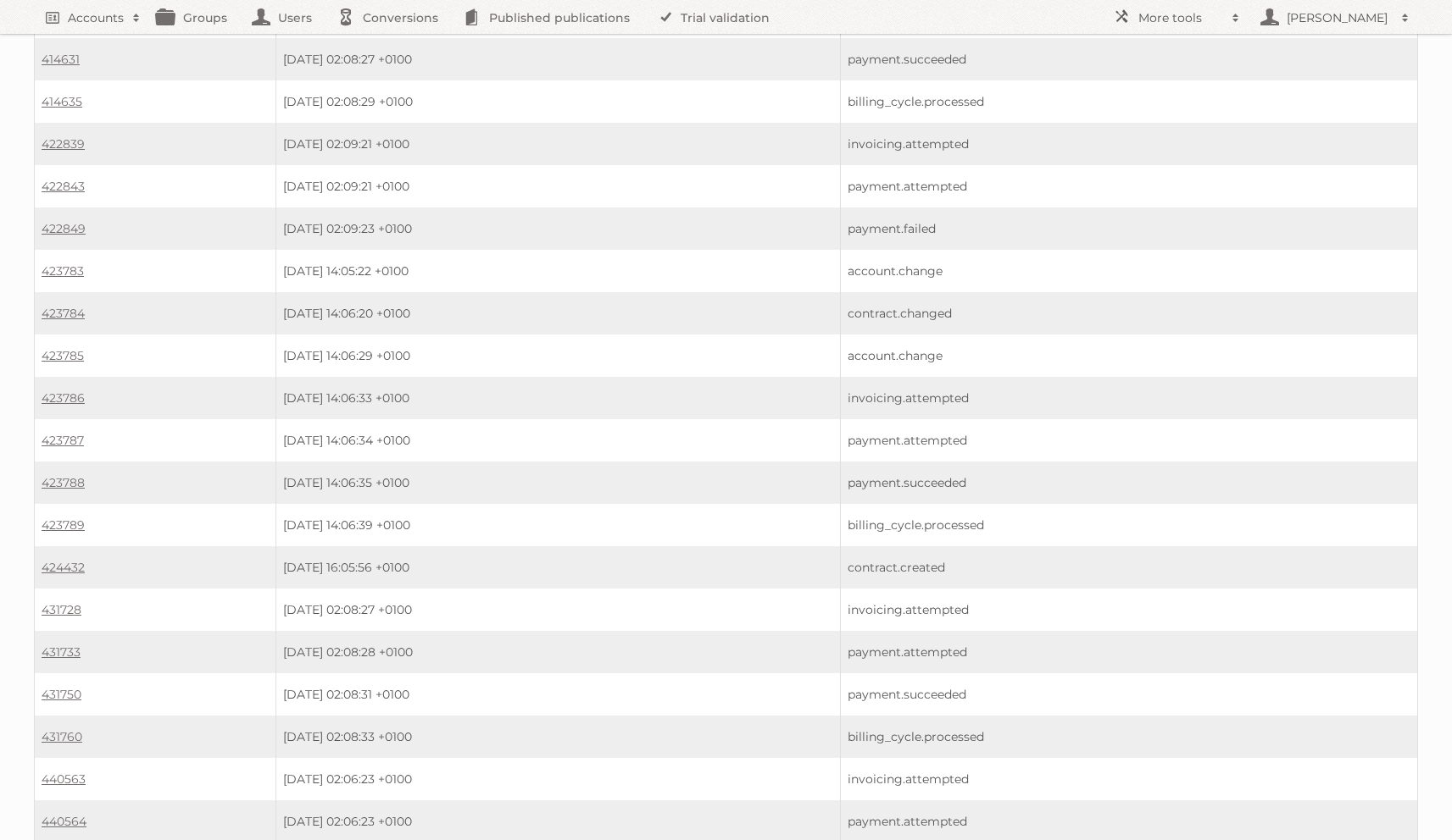
scroll to position [8082, 0]
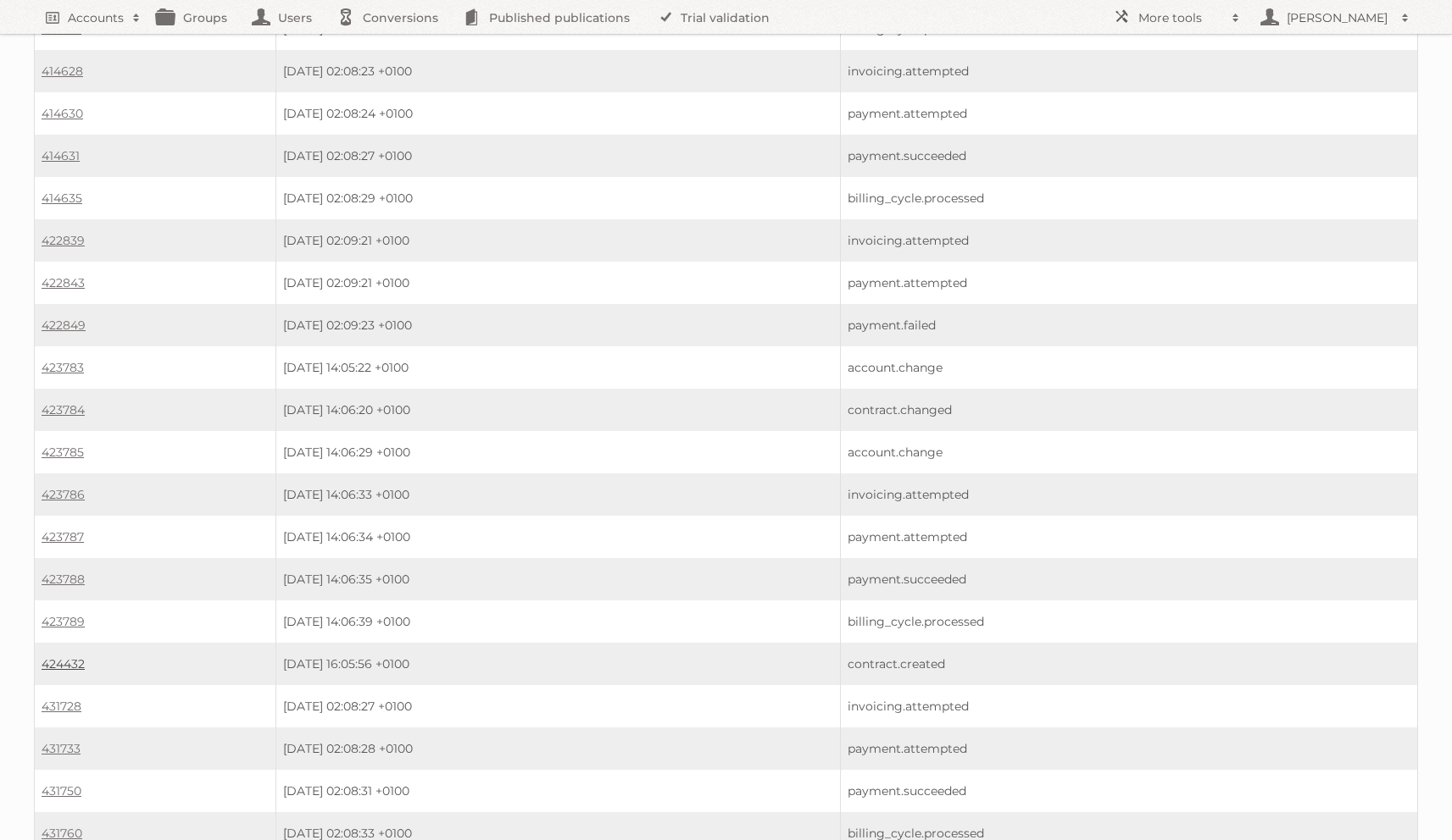
click at [84, 657] on link "424432" at bounding box center [63, 665] width 43 height 15
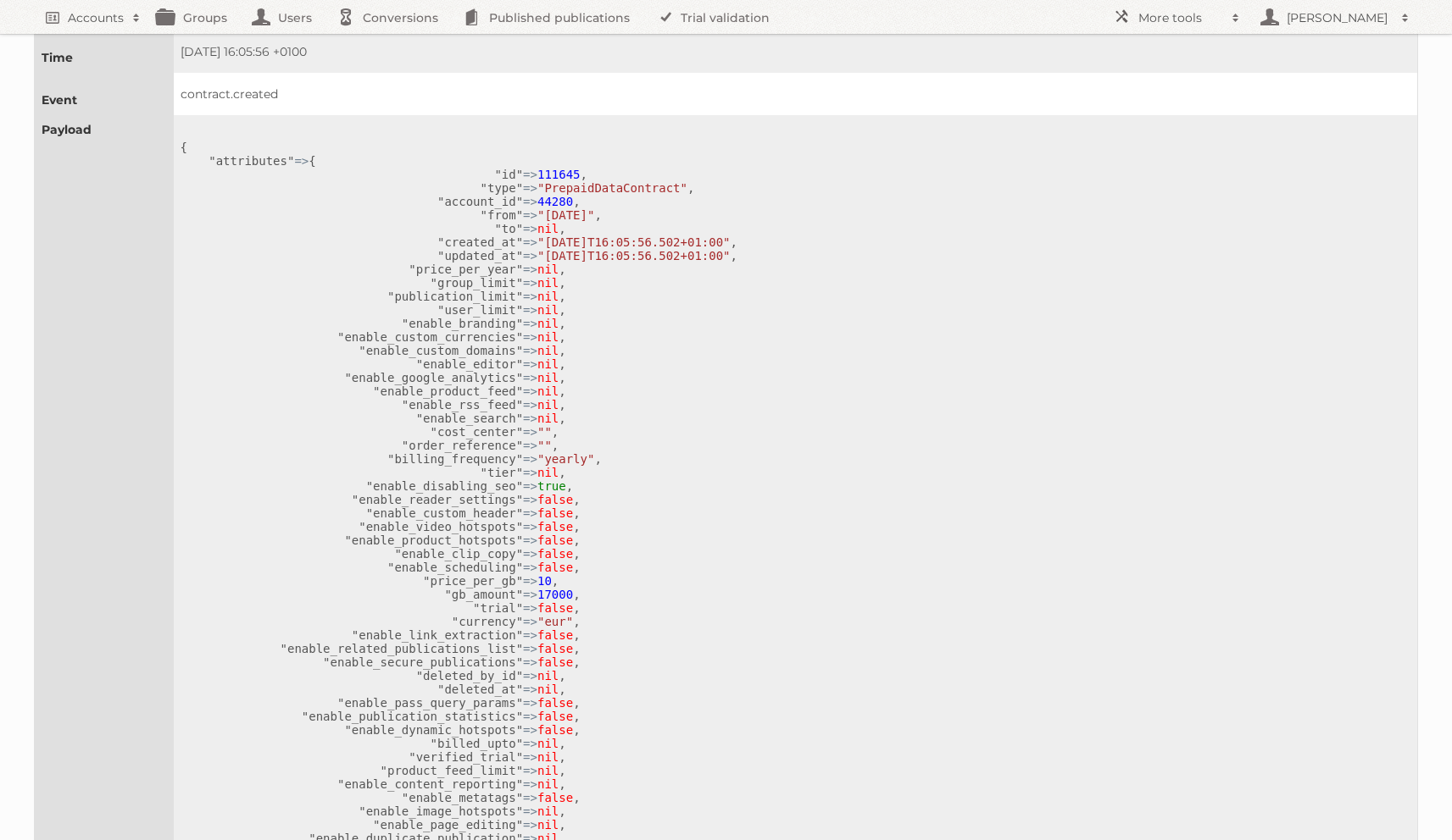
scroll to position [120, 0]
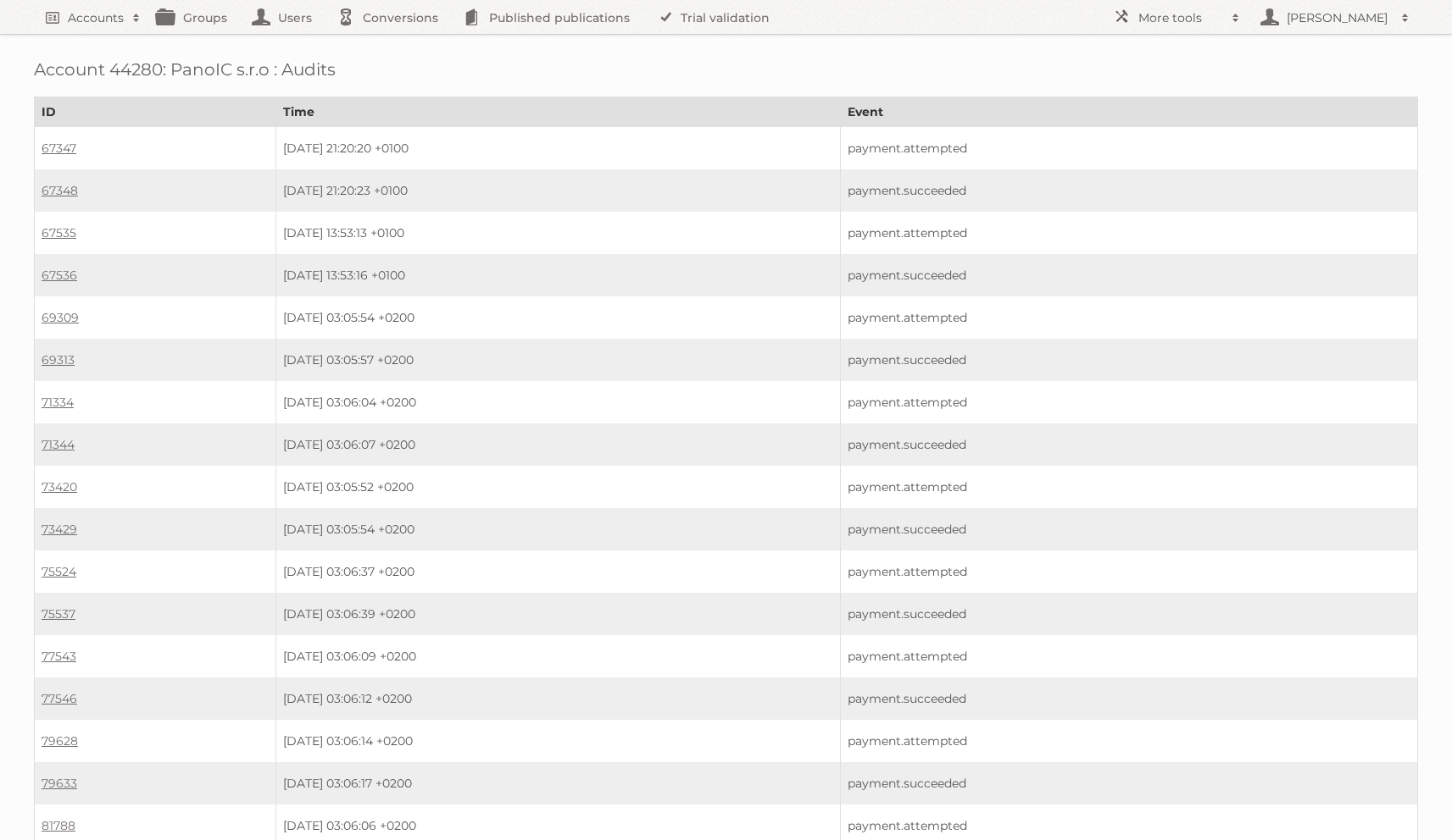
scroll to position [8082, 0]
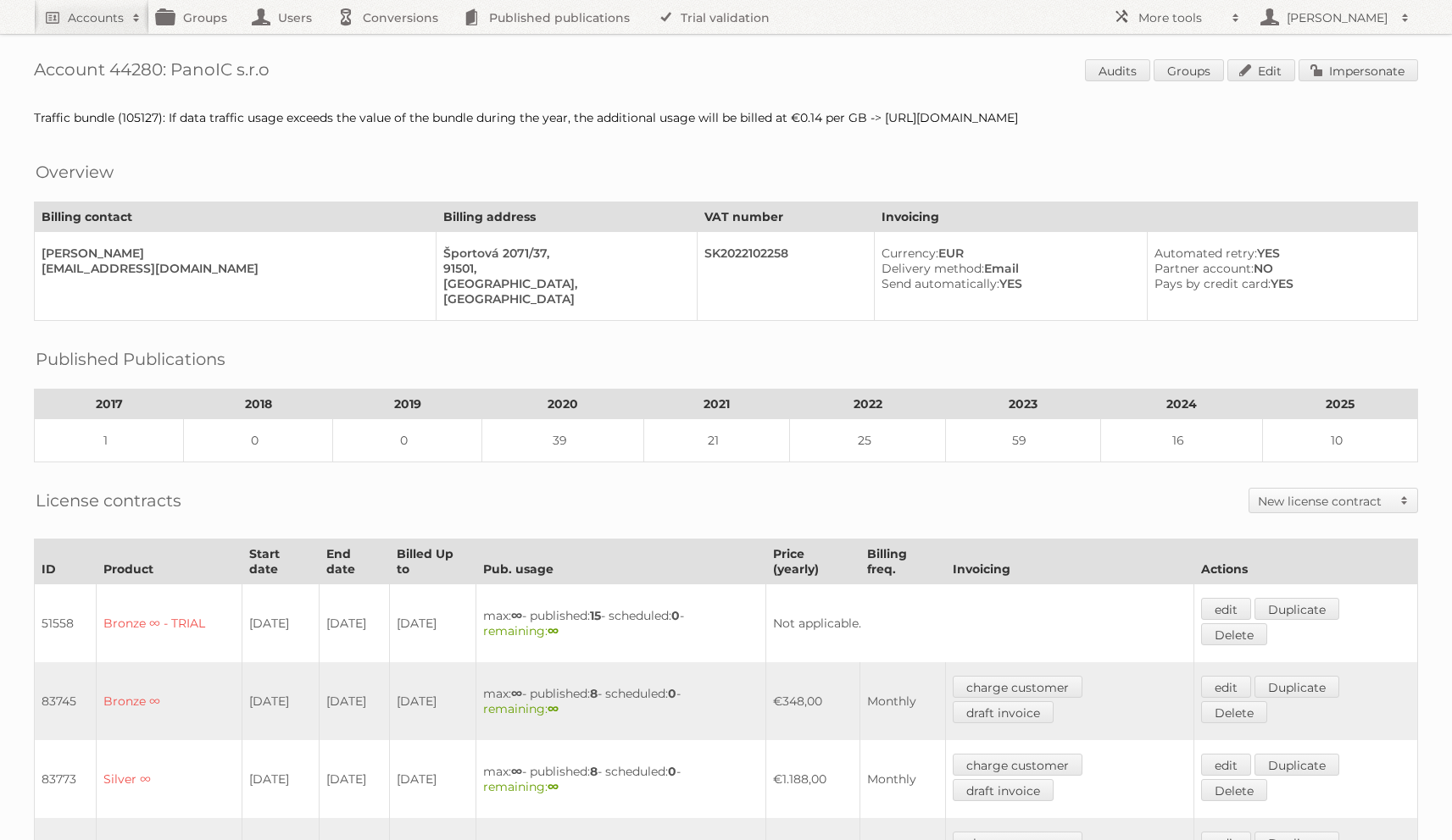
click at [897, 113] on div "Traffic bundle (105127): If data traffic usage exceeds the value of the bundle …" at bounding box center [726, 118] width 1384 height 15
drag, startPoint x: 886, startPoint y: 117, endPoint x: 1463, endPoint y: 122, distance: 577.0
click at [1451, 122] on html "Accounts Search Advanced Search Create new account Groups Users Conversions Pub…" at bounding box center [726, 420] width 1452 height 840
copy div "https://app.asana.com/0/1115516398319625/1206297600725046/f"
click at [134, 61] on h1 "Account 44280: PanoIC s.r.o Audits Groups Edit Impersonate" at bounding box center [726, 72] width 1384 height 26
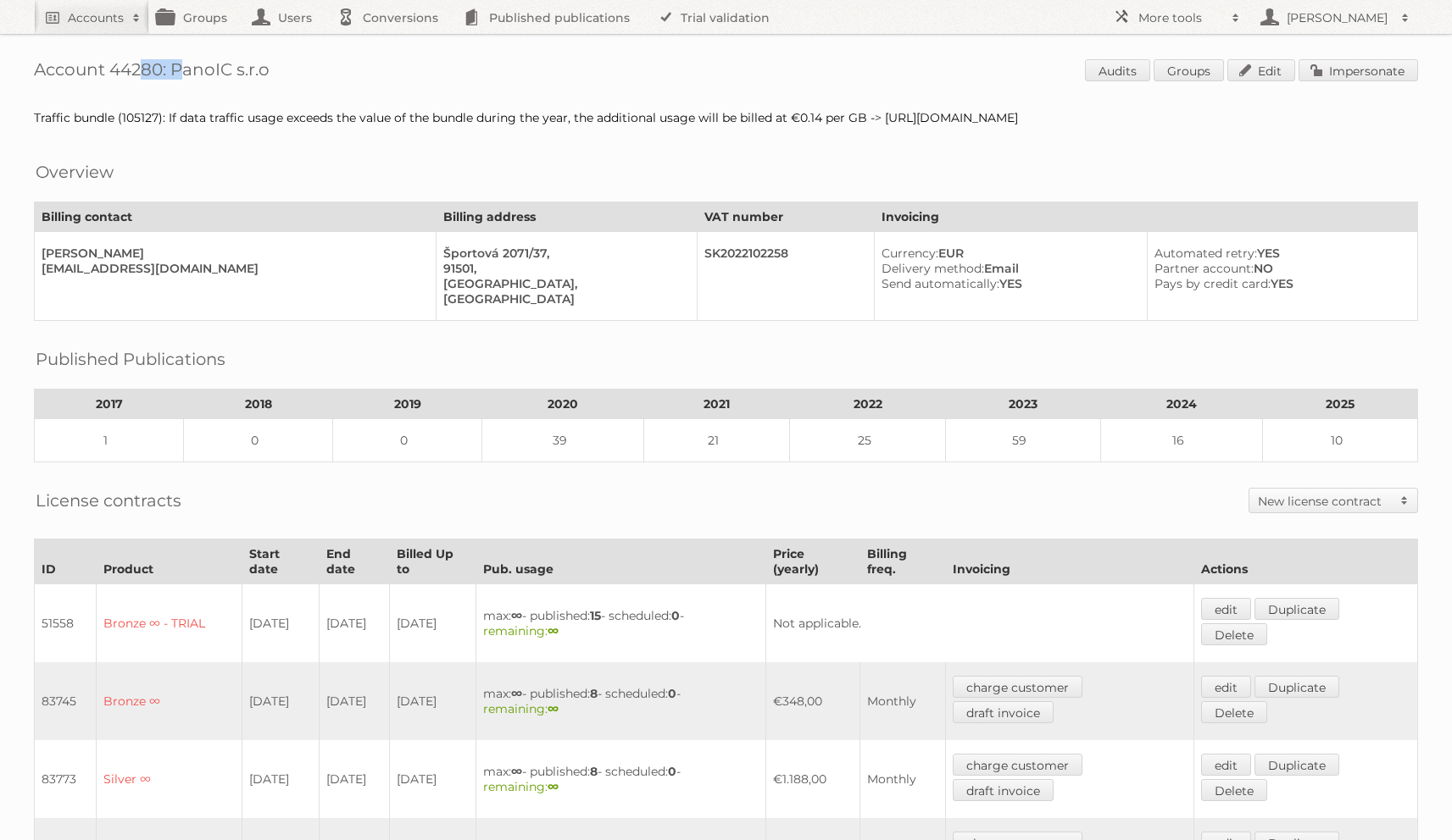
click at [134, 62] on h1 "Account 44280: PanoIC s.r.o Audits Groups Edit Impersonate" at bounding box center [726, 72] width 1384 height 26
copy h1 "44280"
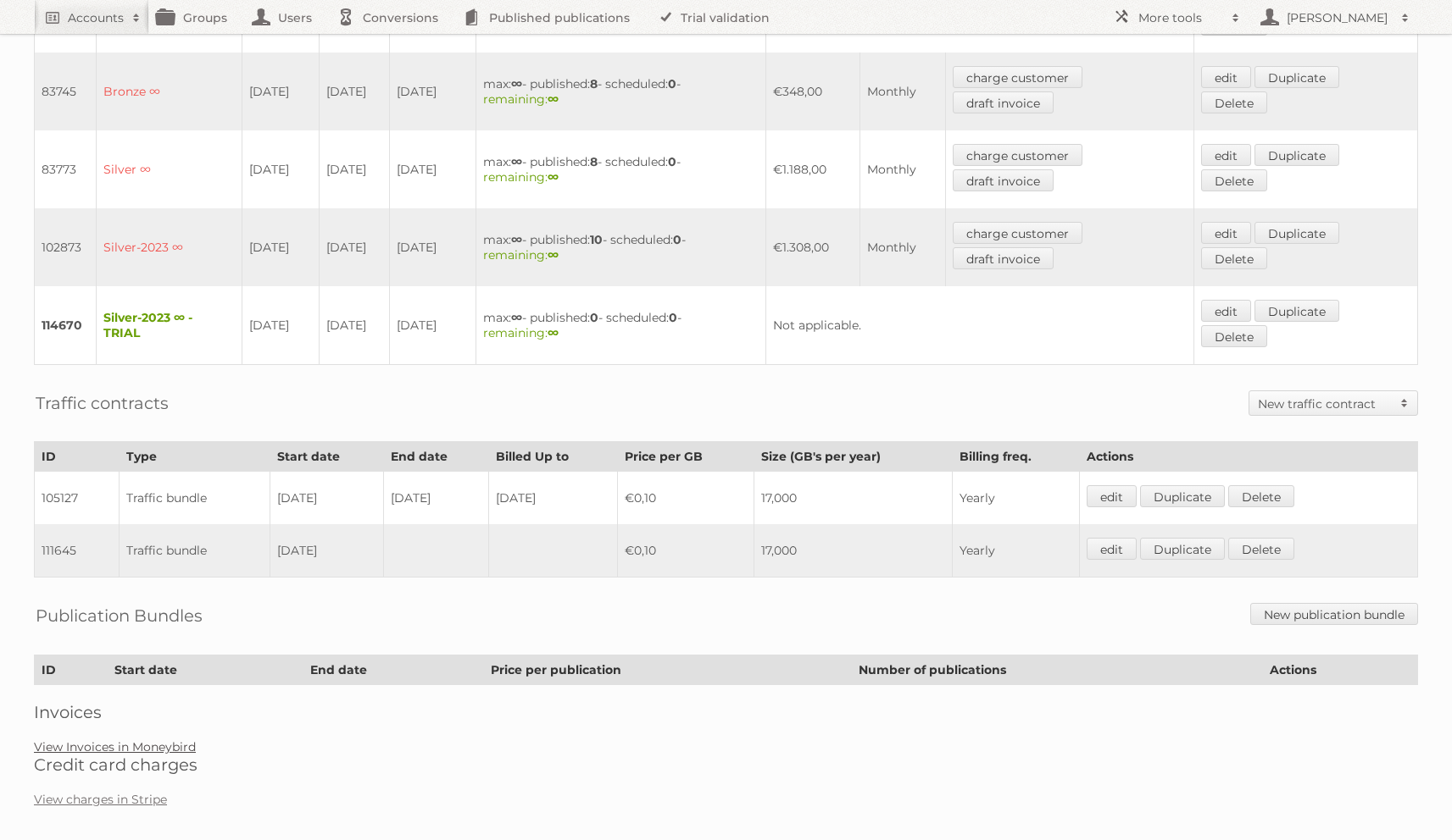
click at [169, 737] on div "Account 44280: PanoIC s.r.o Audits Groups Edit Impersonate Traffic bundle (1051…" at bounding box center [726, 107] width 1452 height 1434
click at [177, 740] on link "View Invoices in Moneybird" at bounding box center [115, 748] width 162 height 15
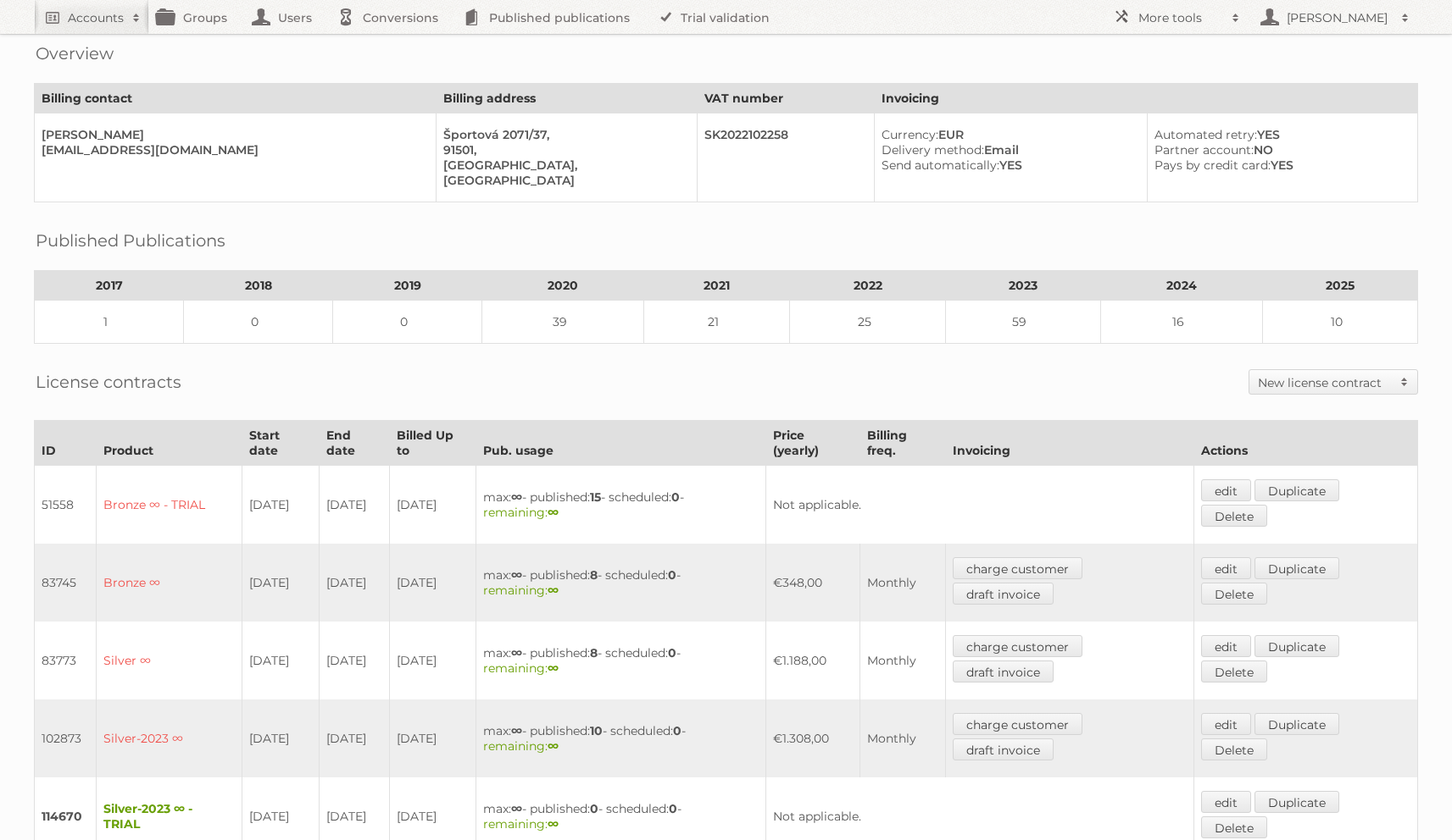
scroll to position [0, 0]
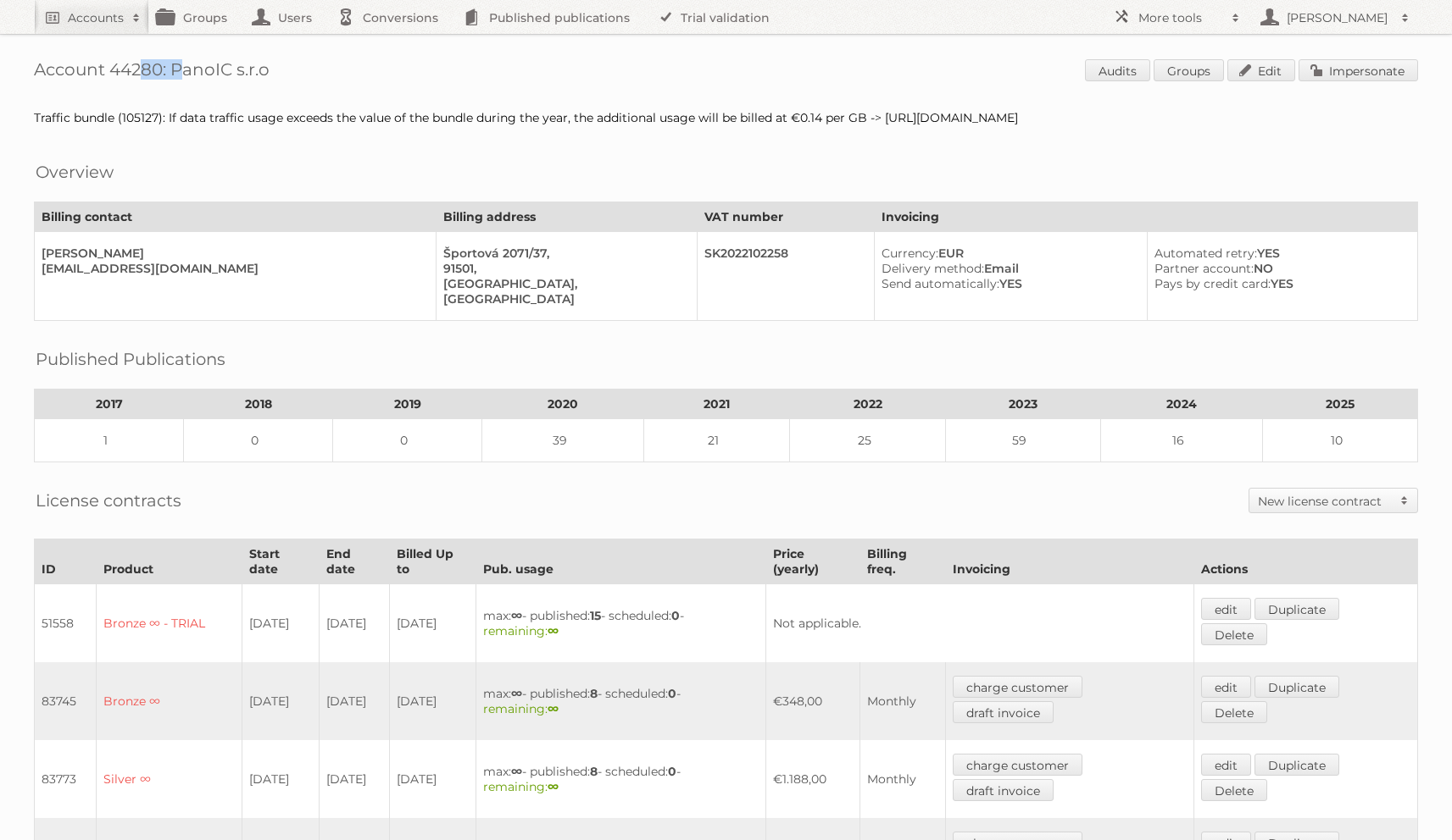
copy h1 "44280"
click at [1101, 81] on span "Audits Groups Edit Impersonate" at bounding box center [1251, 72] width 333 height 26
click at [1102, 72] on link "Audits" at bounding box center [1117, 70] width 65 height 22
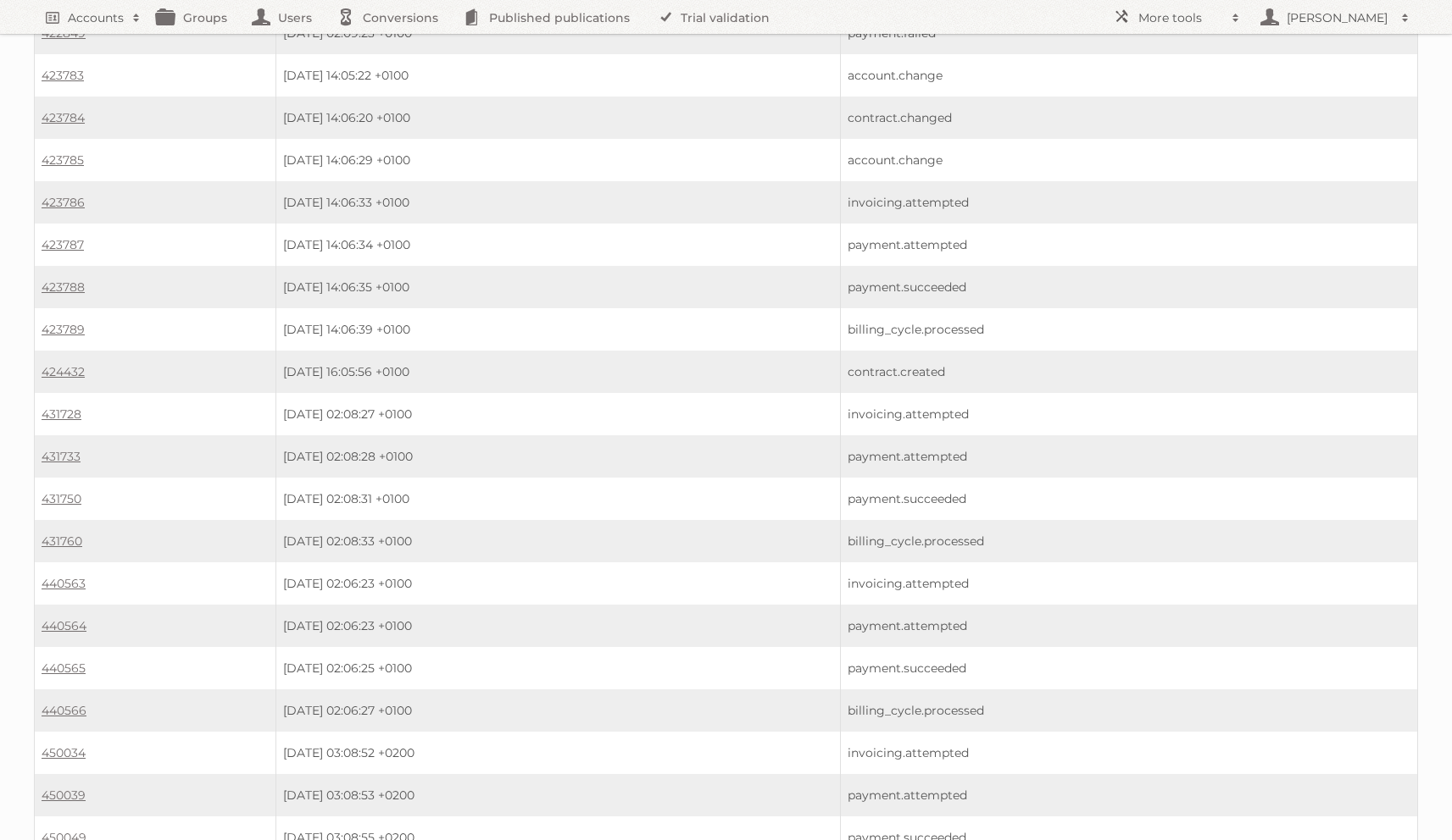
scroll to position [8153, 0]
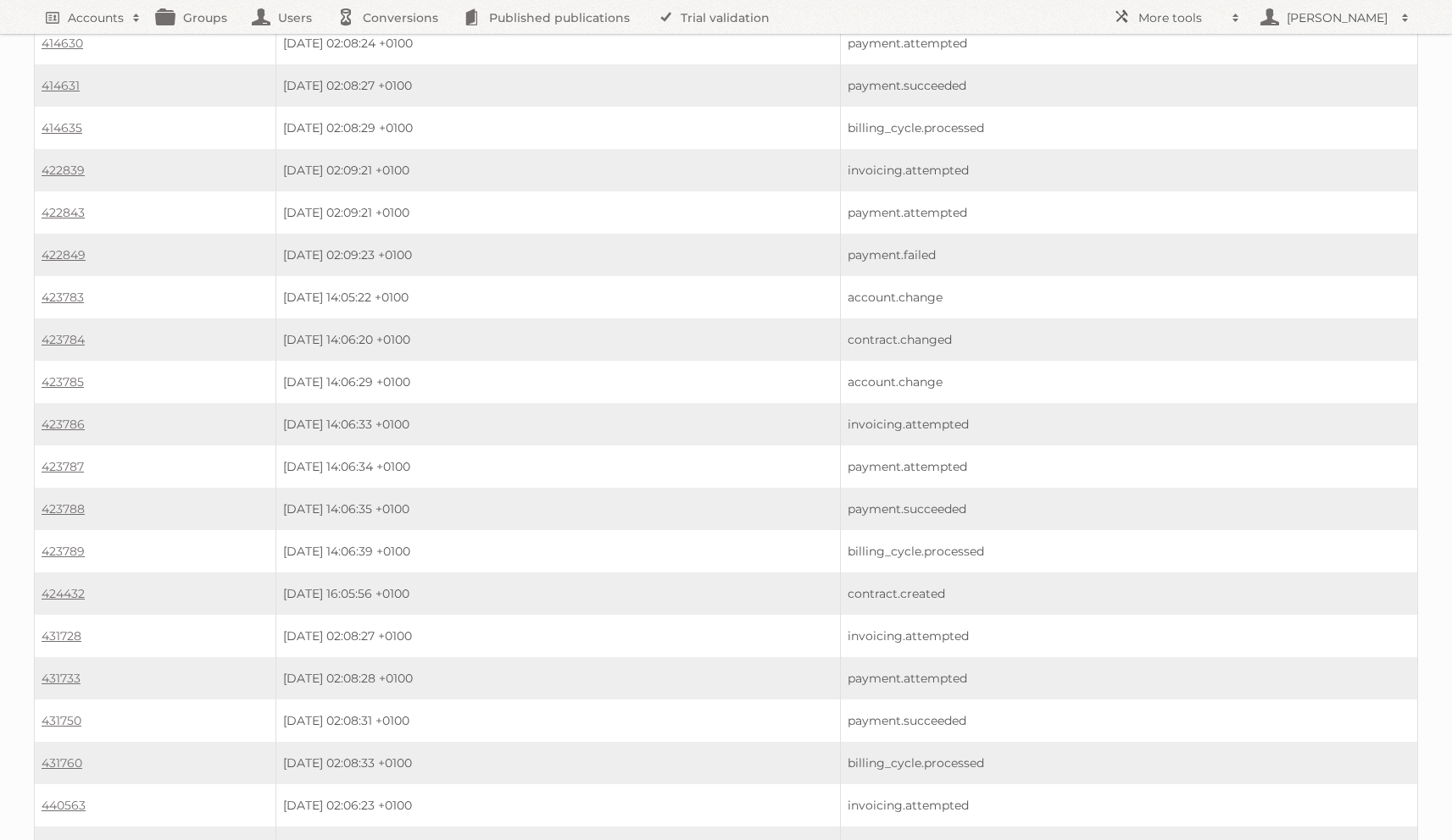
click at [62, 573] on td "424432" at bounding box center [155, 594] width 241 height 42
click at [58, 586] on link "424432" at bounding box center [63, 594] width 43 height 15
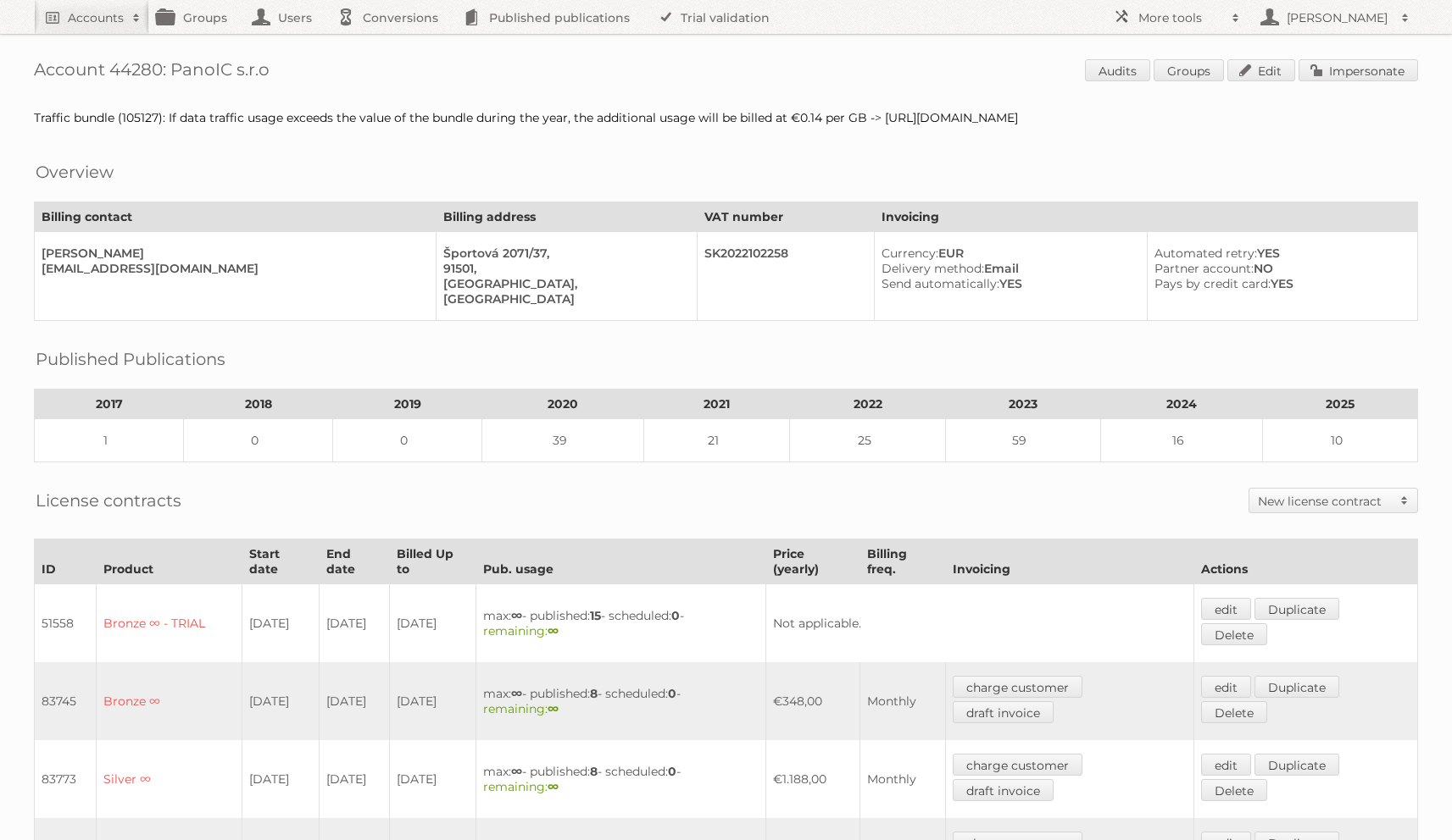
drag, startPoint x: 174, startPoint y: 72, endPoint x: 405, endPoint y: 71, distance: 231.0
click at [405, 71] on h1 "Account 44280: PanoIC s.r.o Audits Groups Edit Impersonate" at bounding box center [726, 72] width 1384 height 26
copy h1 "PanoIC s.r.o"
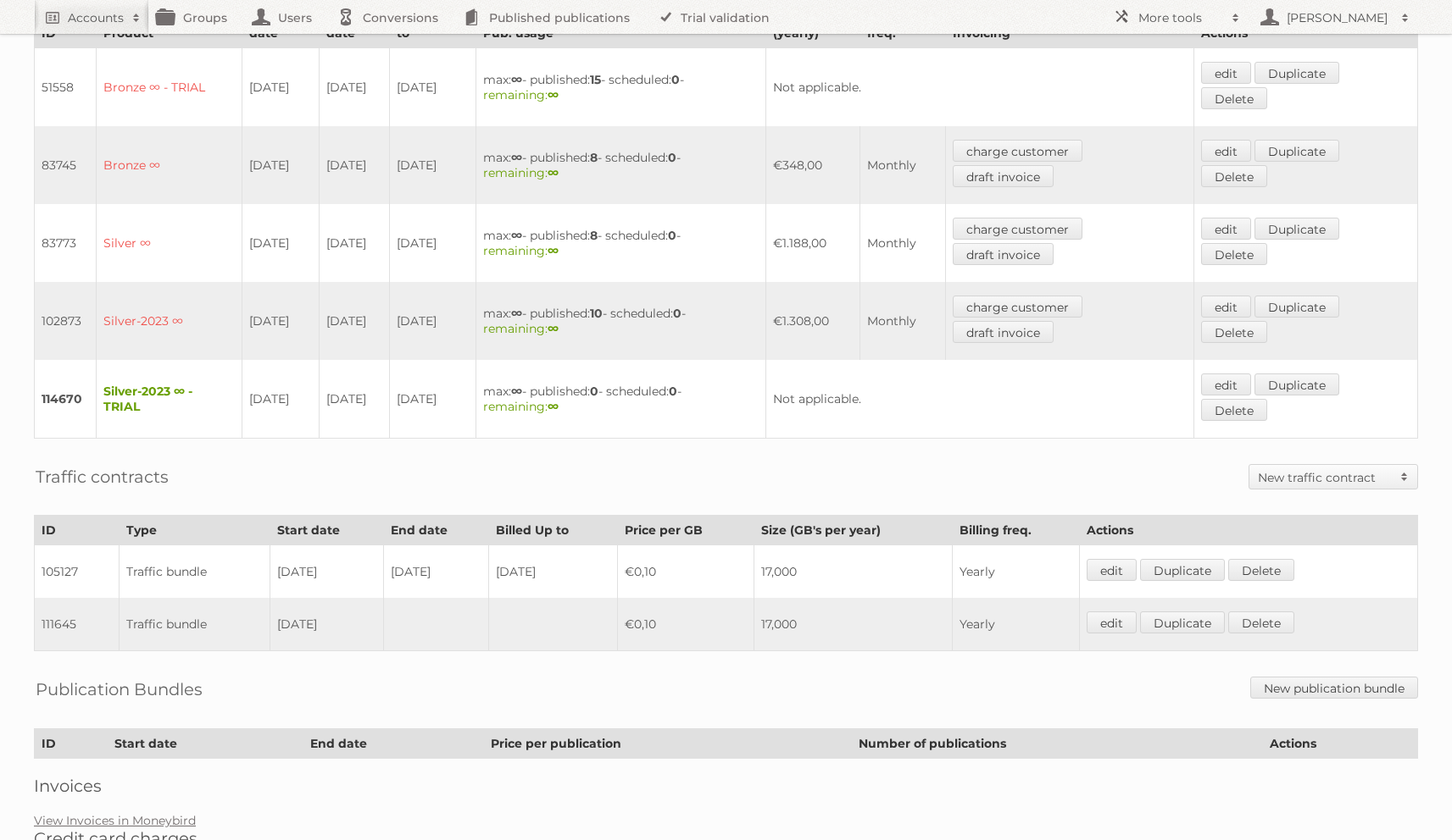
scroll to position [610, 0]
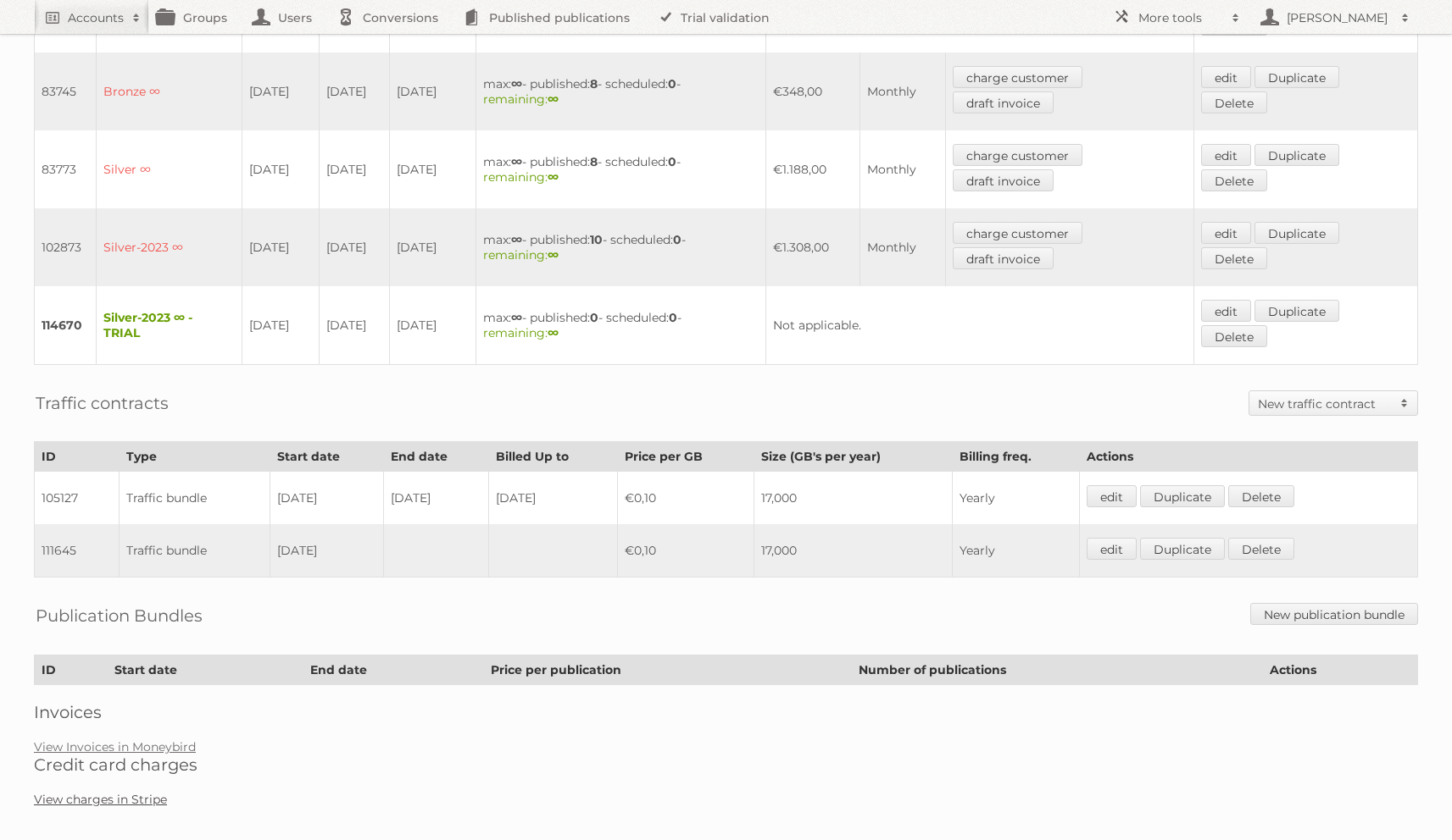
click at [147, 792] on link "View charges in Stripe" at bounding box center [100, 800] width 133 height 15
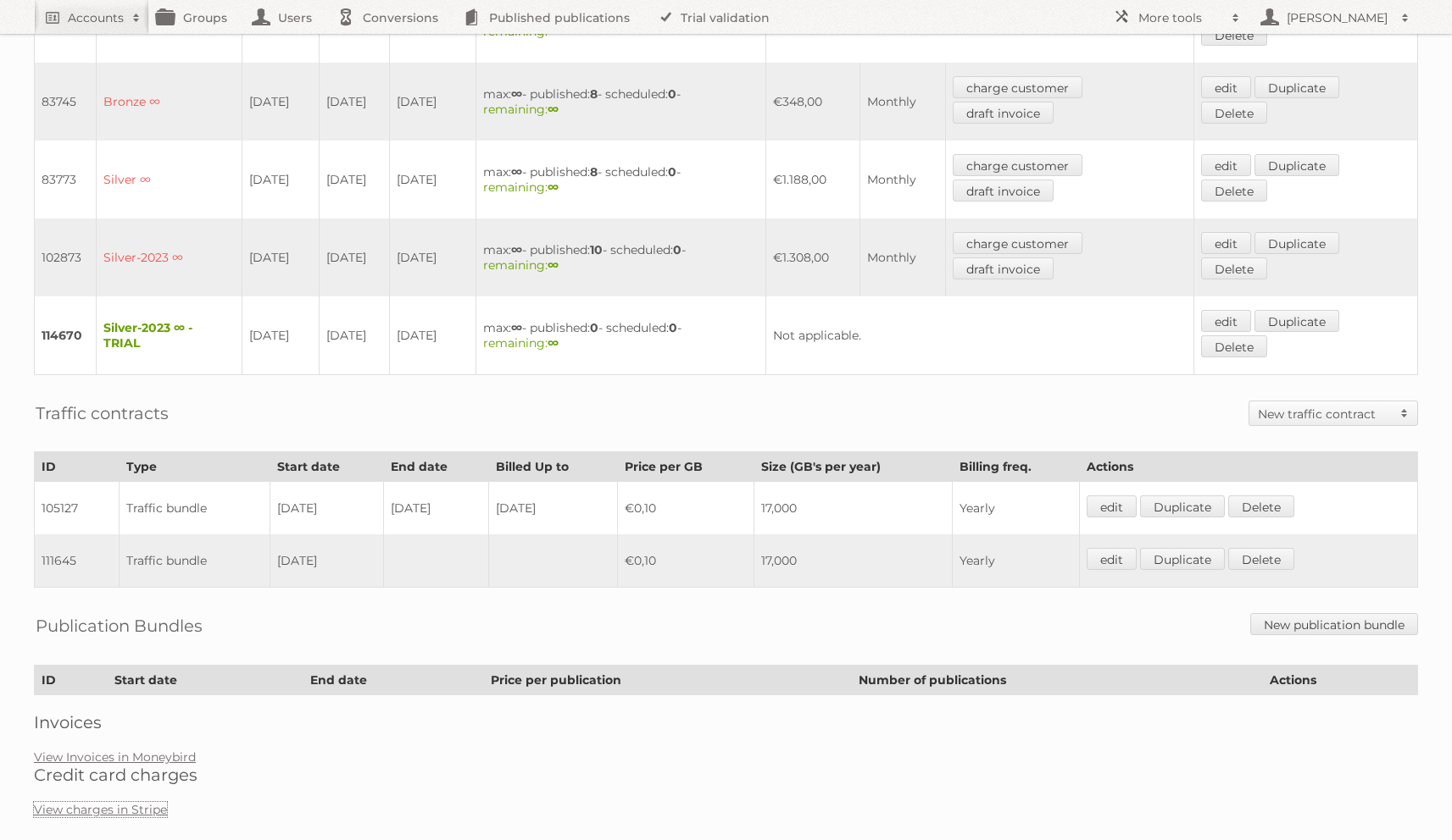
scroll to position [588, 0]
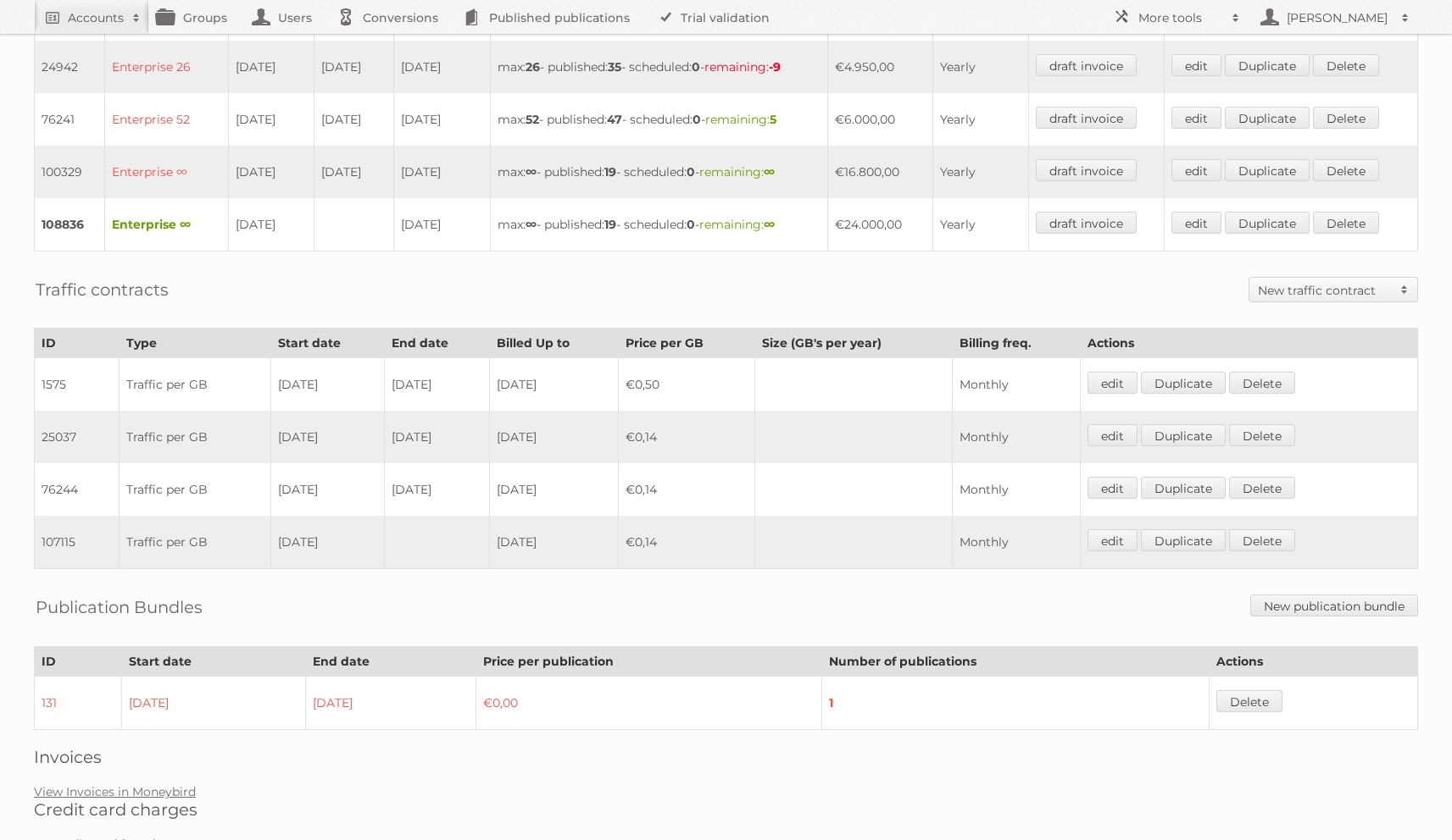
scroll to position [642, 0]
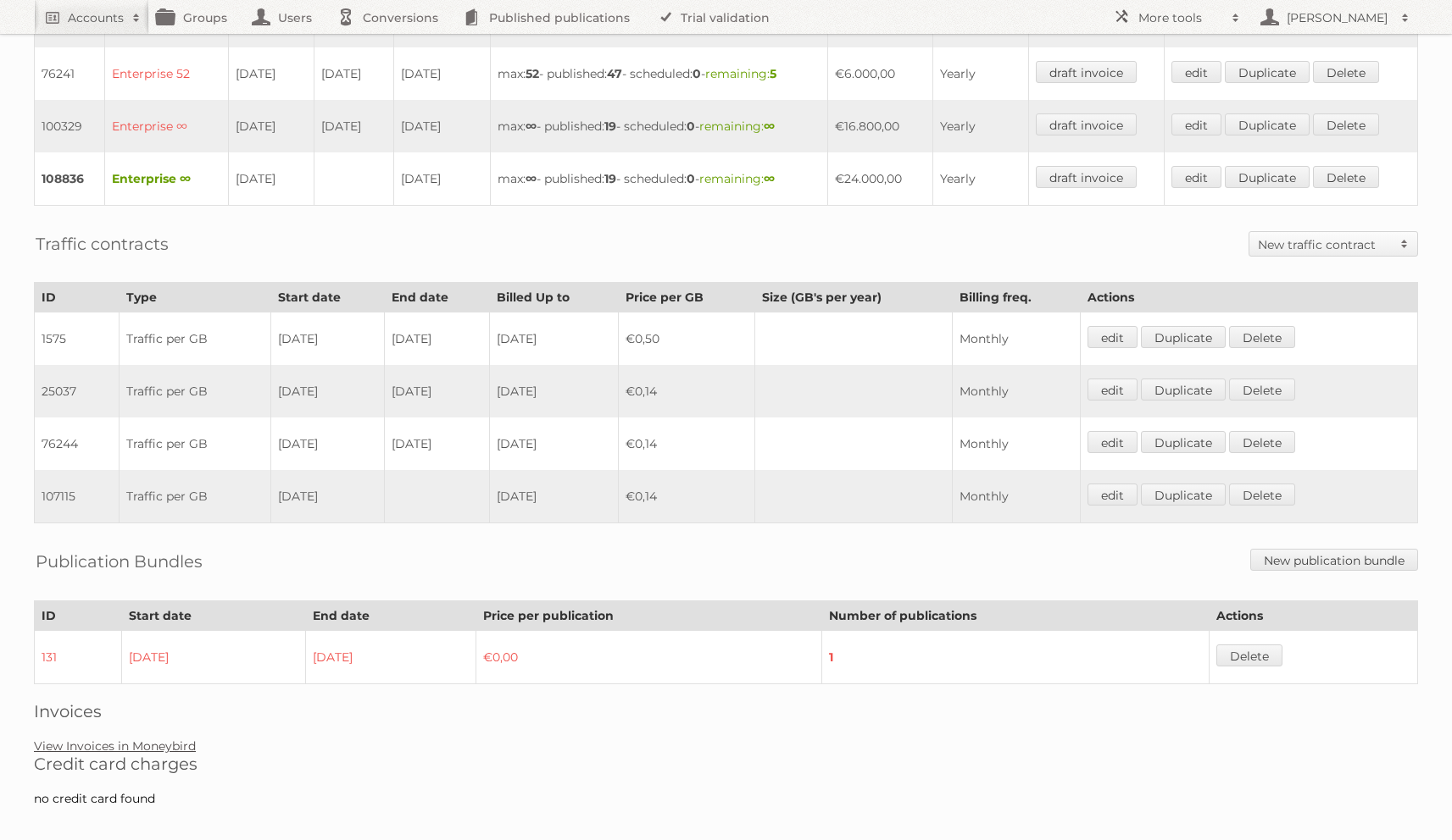
click at [181, 739] on link "View Invoices in Moneybird" at bounding box center [115, 747] width 162 height 15
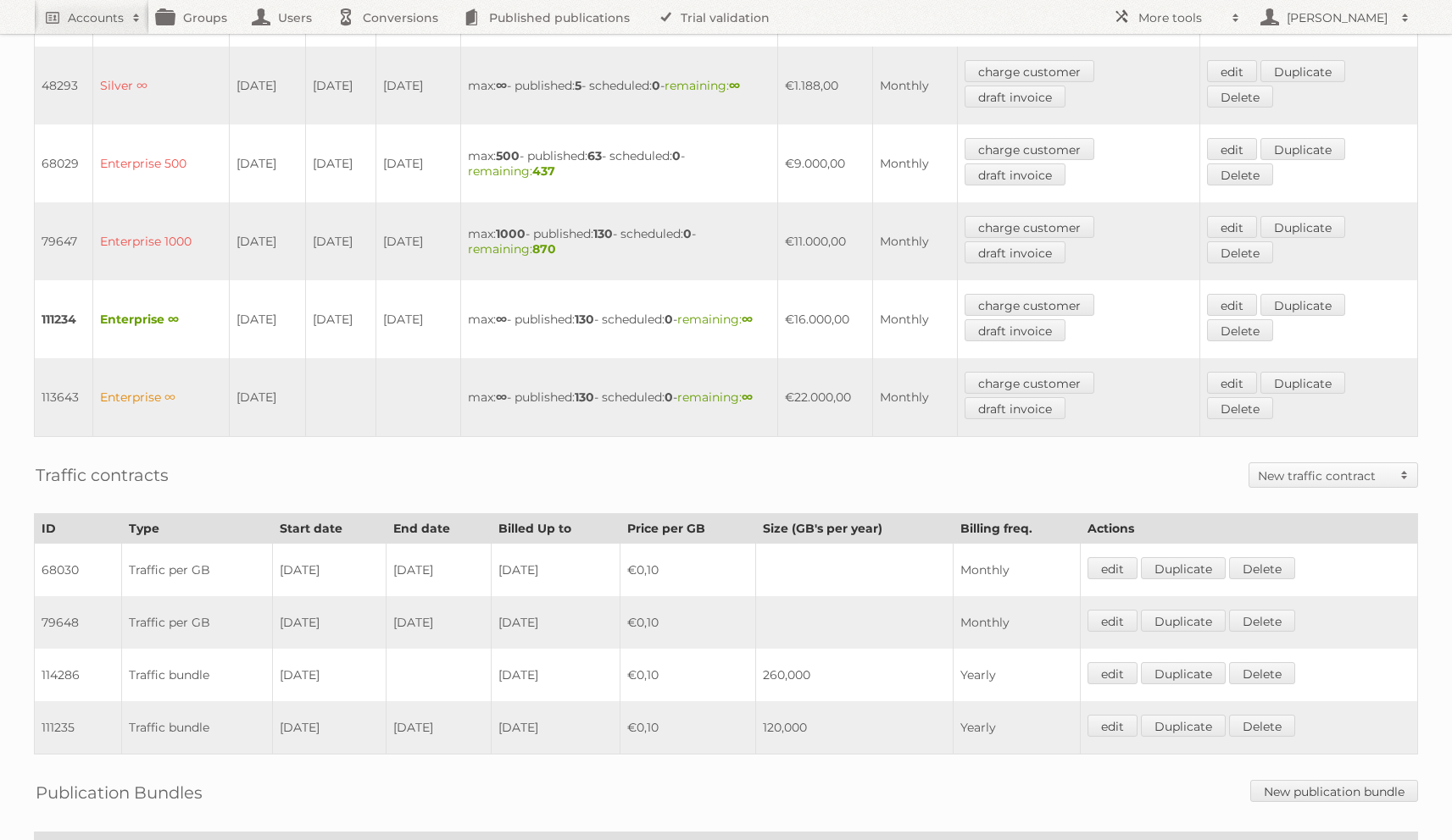
scroll to position [820, 0]
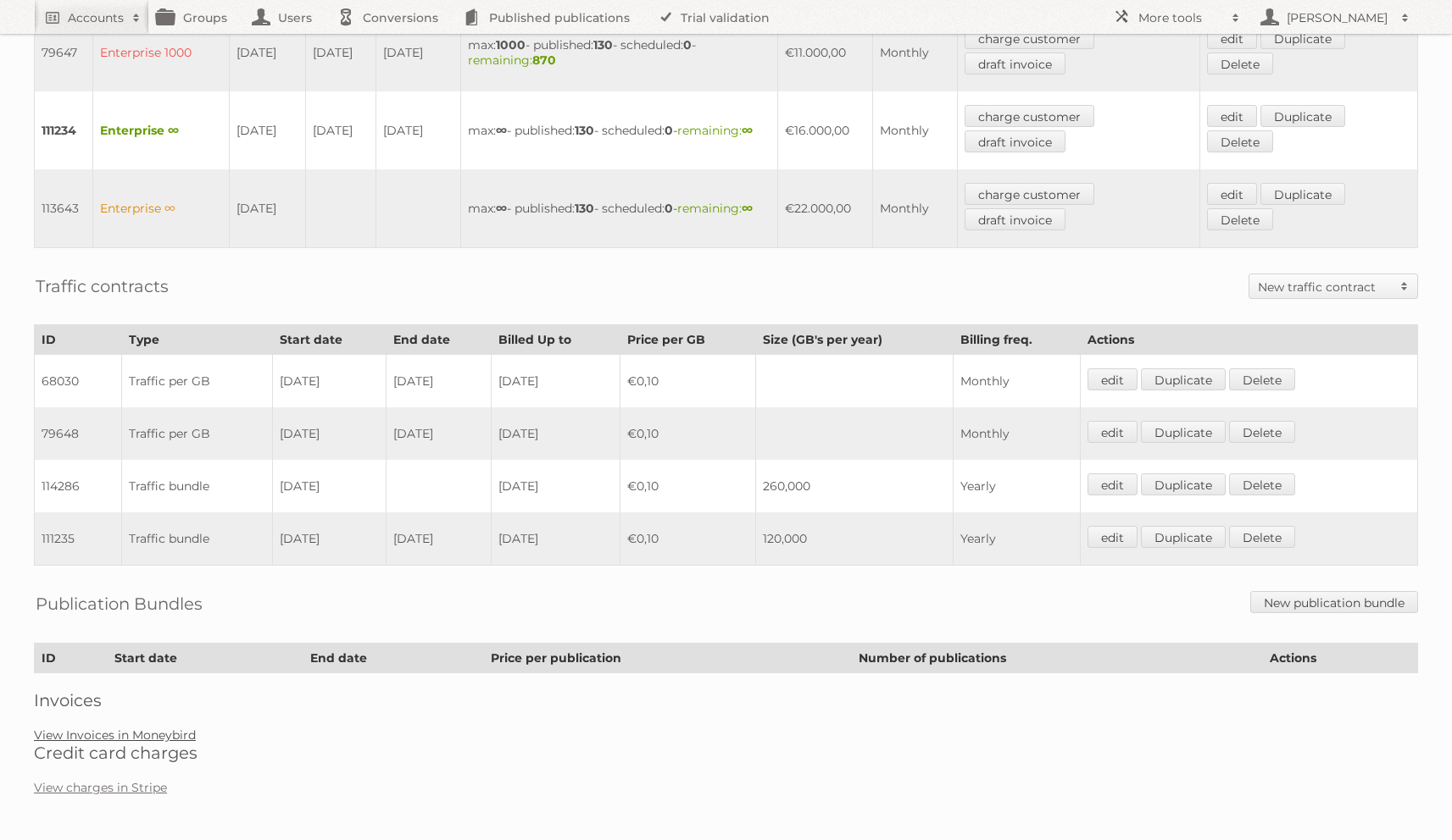
click at [163, 733] on link "View Invoices in Moneybird" at bounding box center [115, 735] width 162 height 15
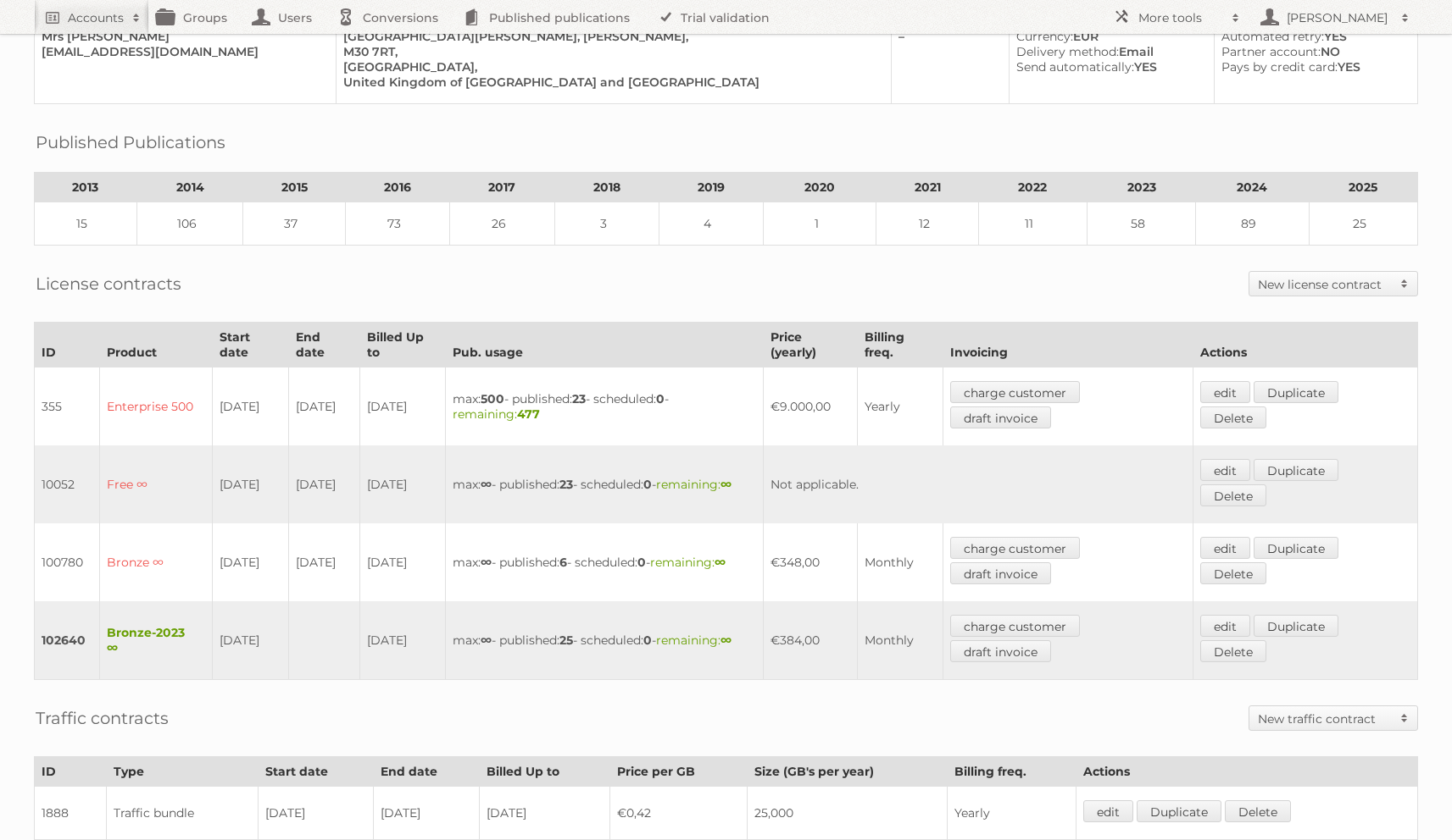
scroll to position [424, 0]
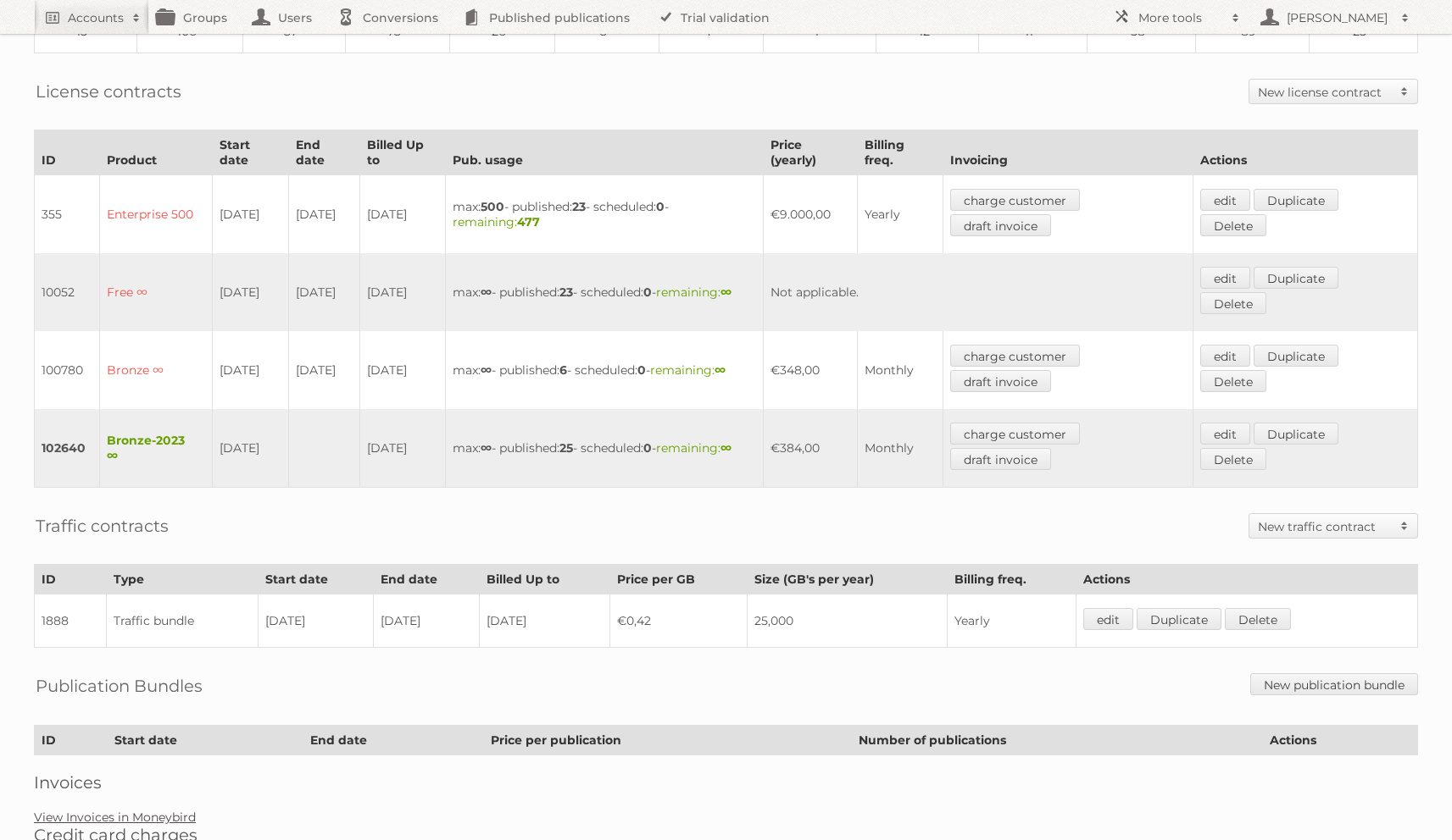
click at [171, 809] on link "View Invoices in Moneybird" at bounding box center [115, 817] width 162 height 15
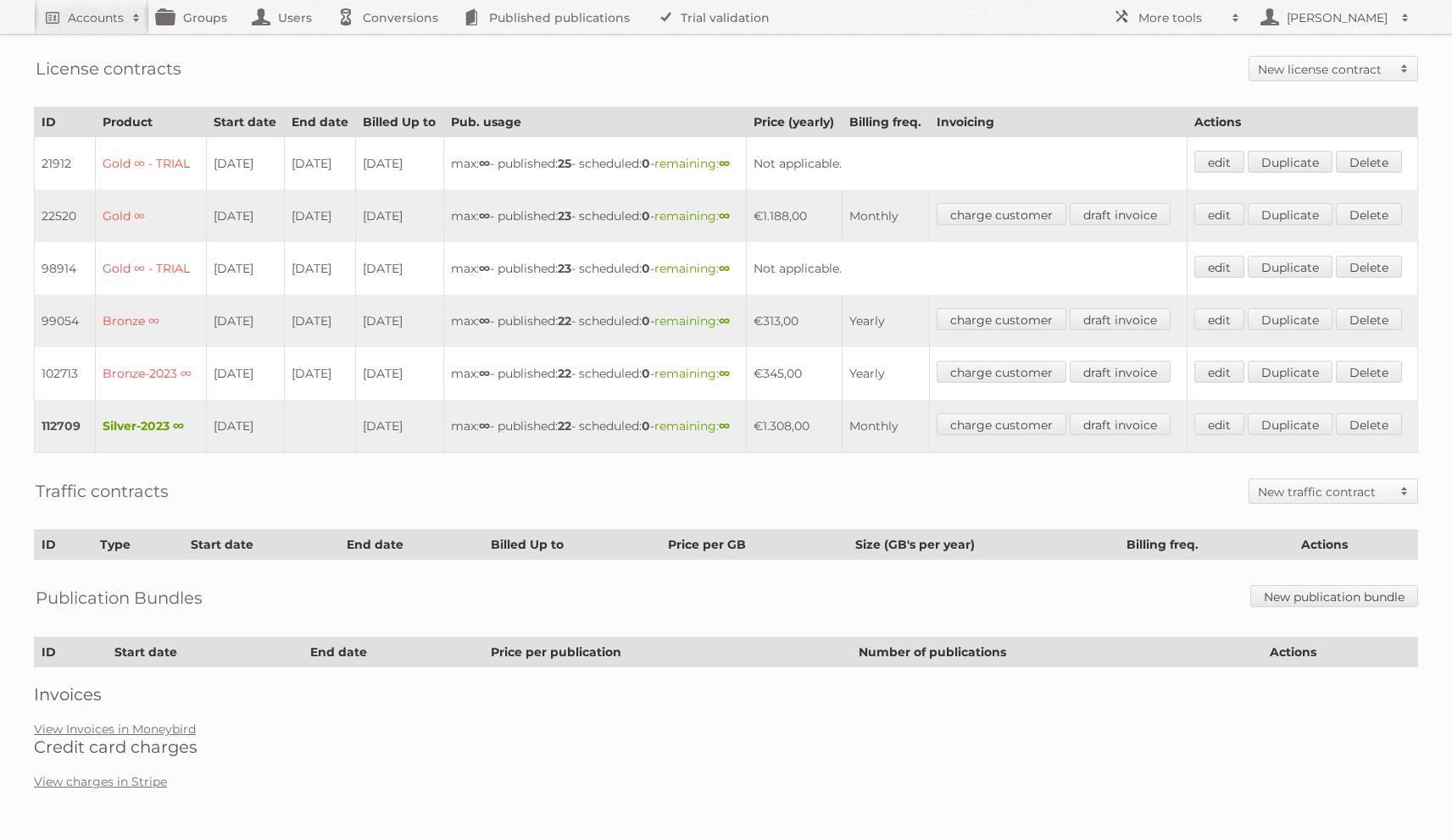
scroll to position [528, 0]
click at [152, 733] on link "View Invoices in Moneybird" at bounding box center [115, 729] width 162 height 15
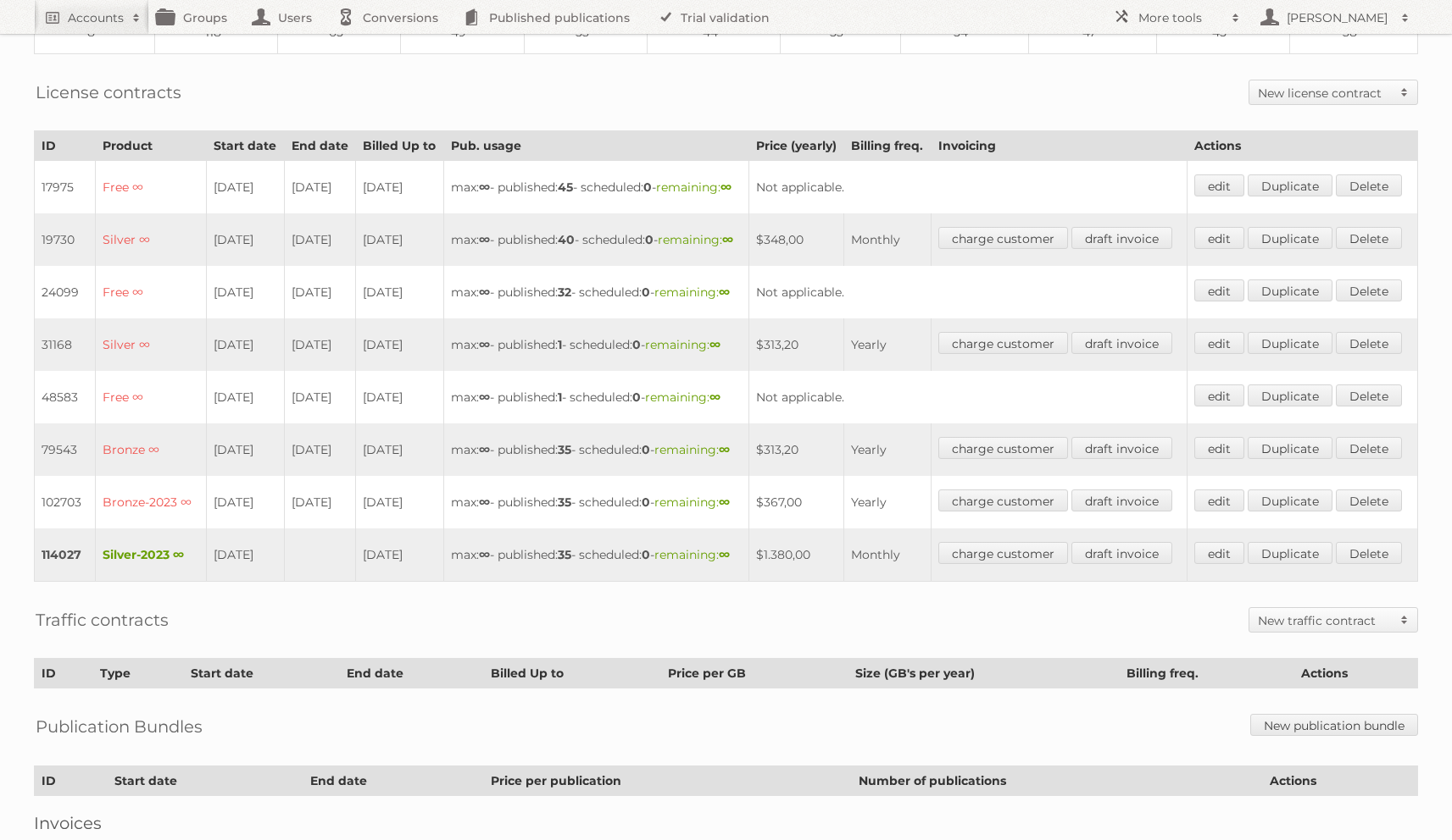
scroll to position [657, 0]
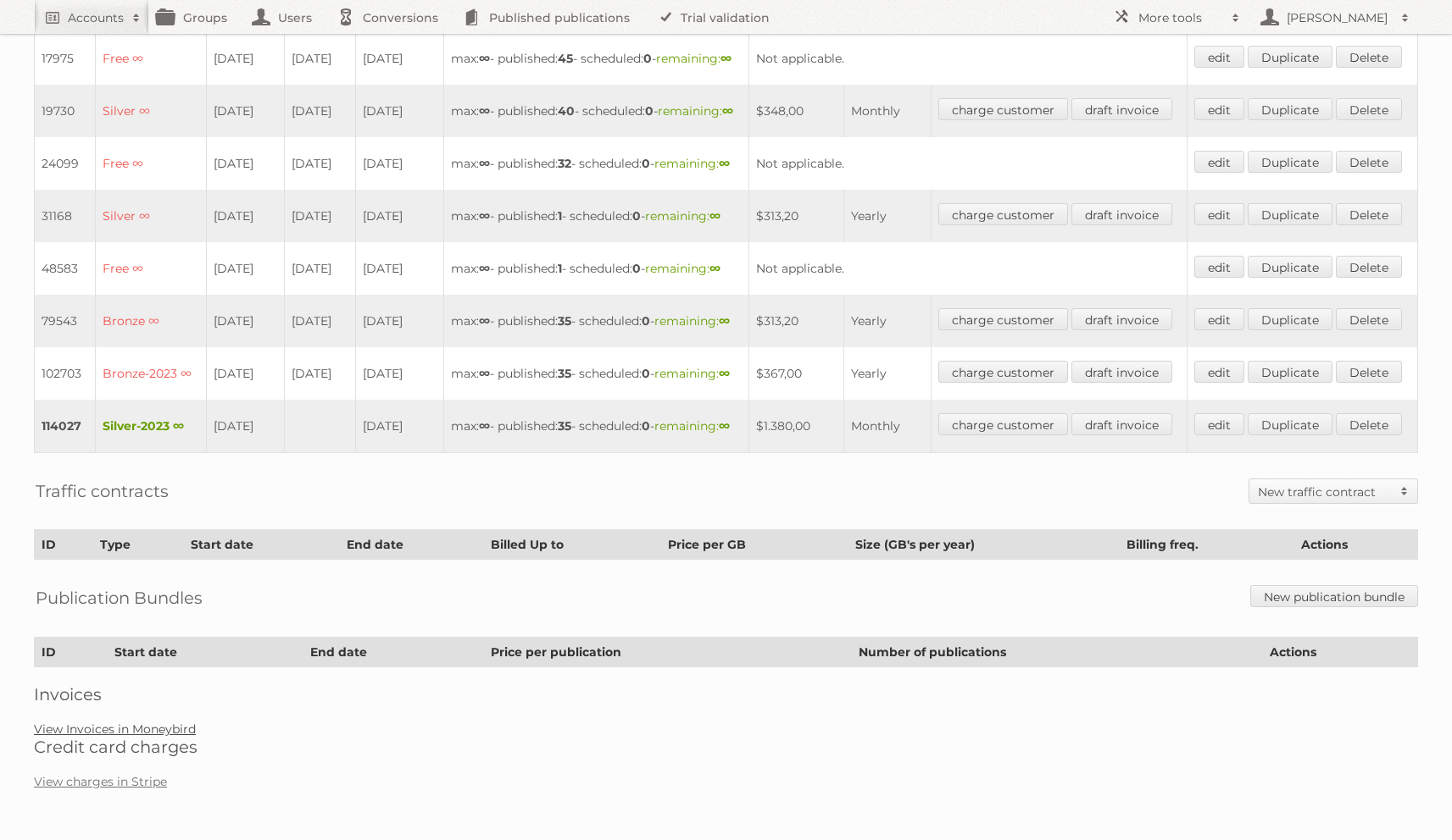
click at [176, 737] on link "View Invoices in Moneybird" at bounding box center [115, 729] width 162 height 15
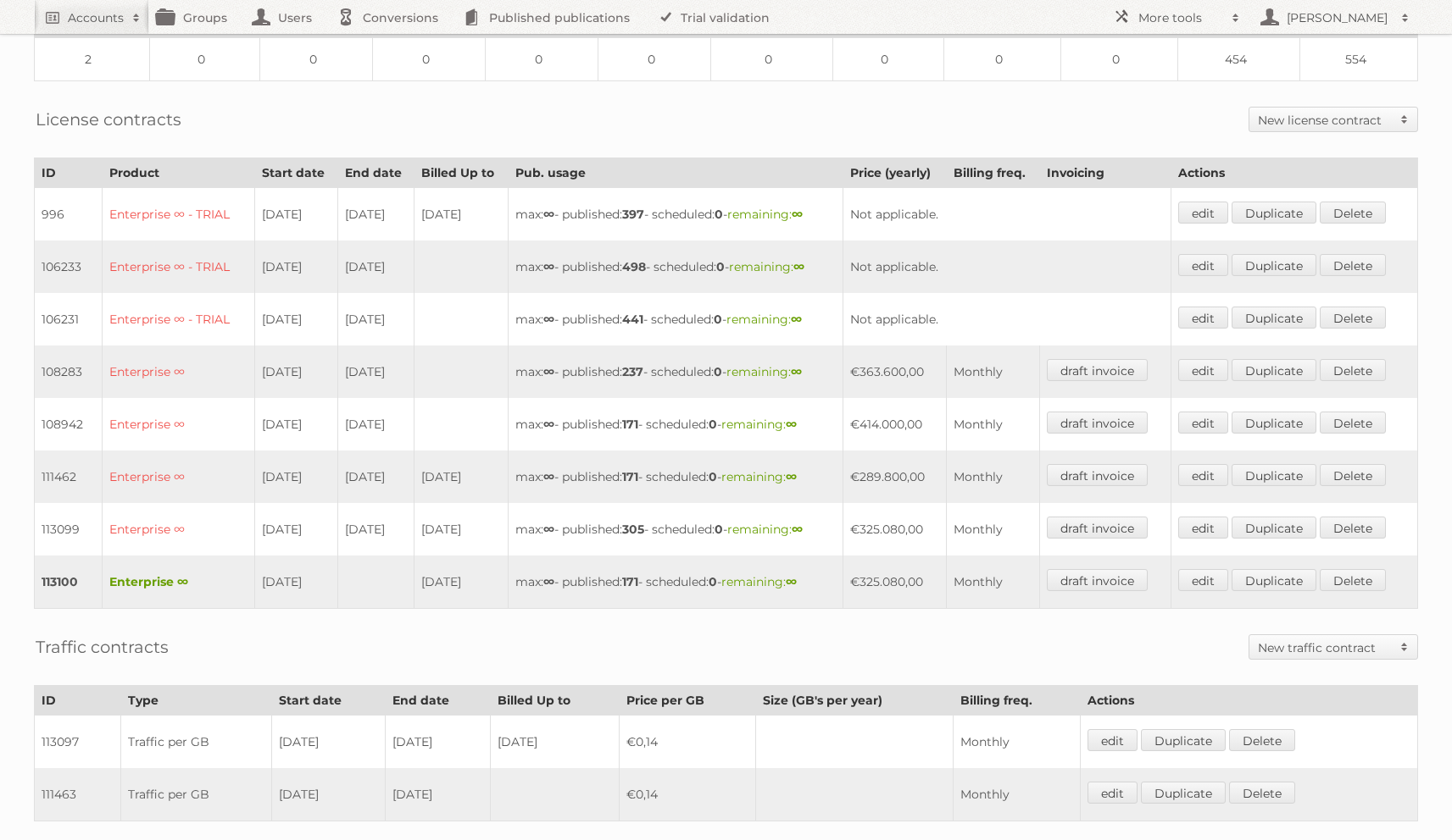
scroll to position [591, 0]
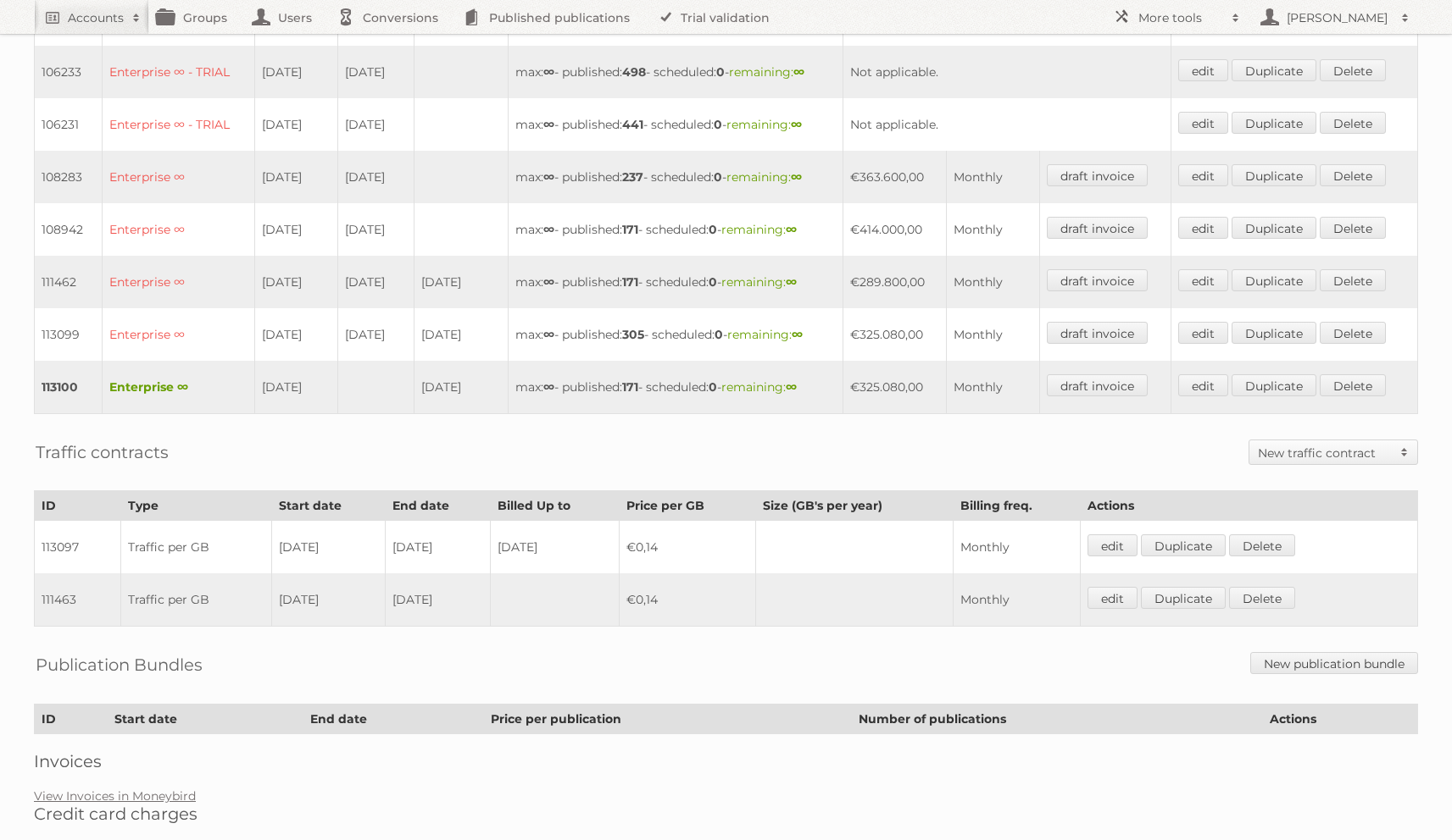
drag, startPoint x: 445, startPoint y: 368, endPoint x: 475, endPoint y: 373, distance: 30.4
click at [475, 373] on td "[DATE]" at bounding box center [461, 387] width 94 height 53
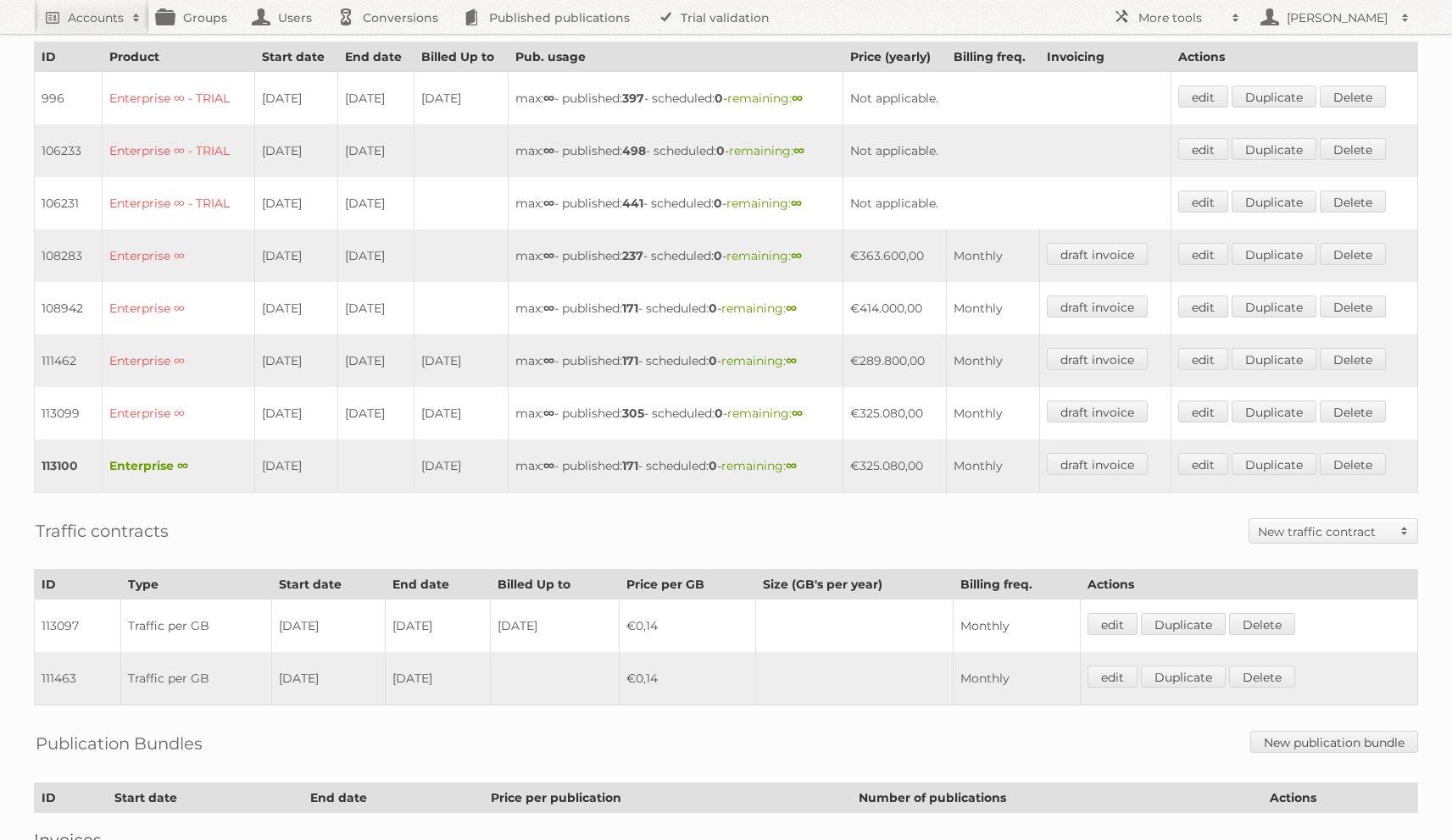
scroll to position [642, 0]
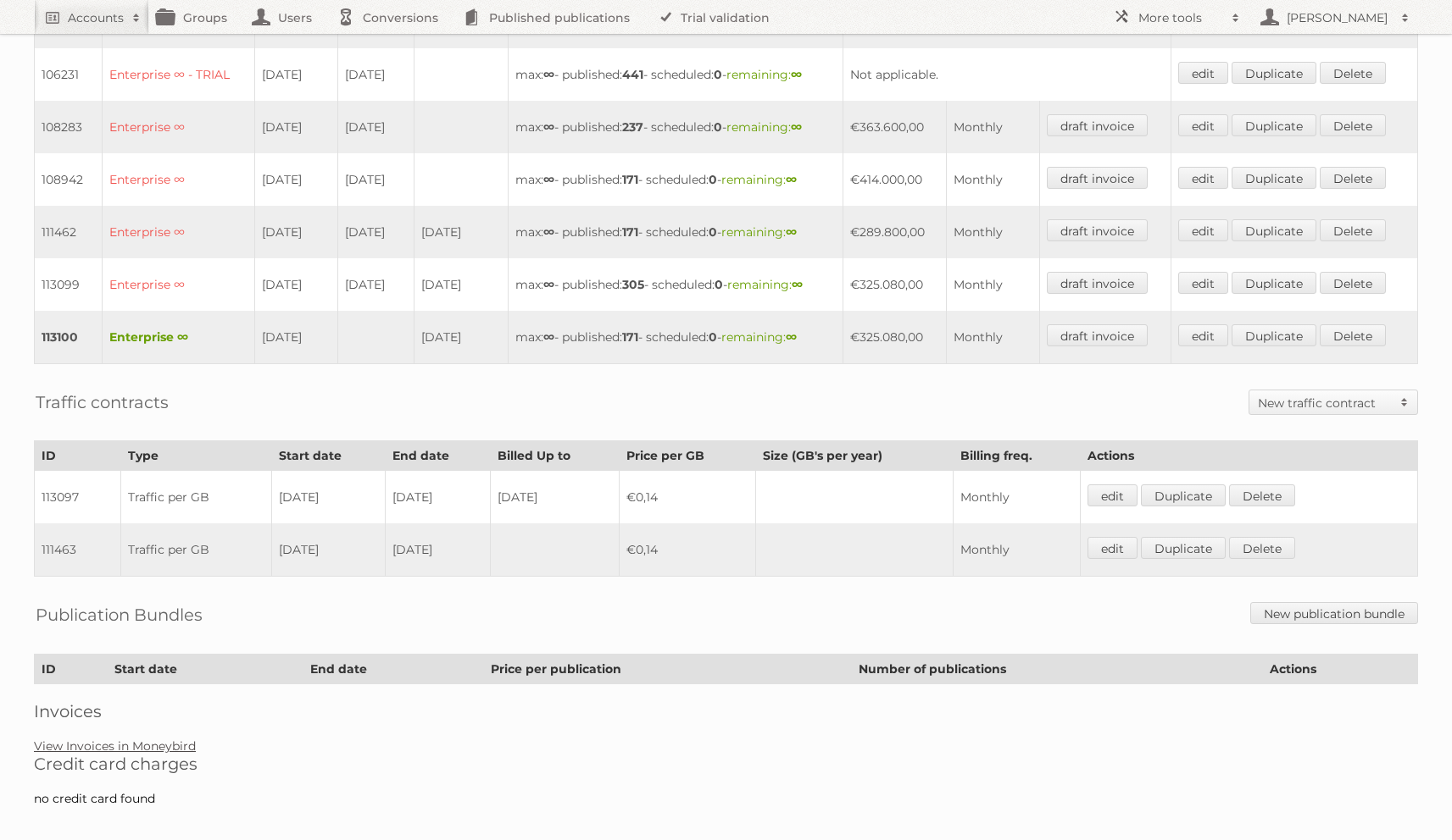
click at [152, 739] on link "View Invoices in Moneybird" at bounding box center [115, 747] width 162 height 15
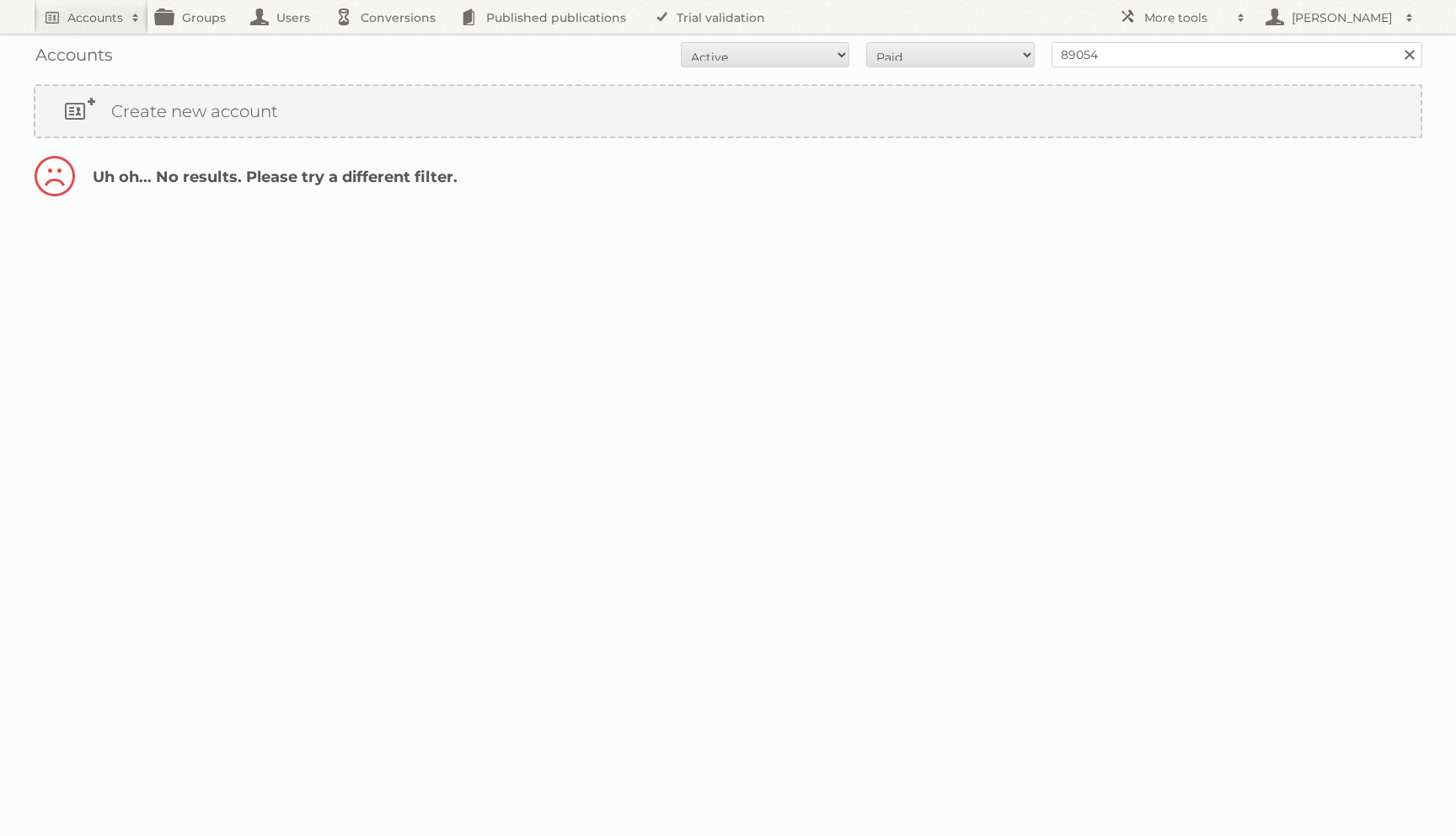
click at [917, 69] on div "Accounts All Active Expired Pending All Paid Trials Self service 89054 Search" at bounding box center [728, 55] width 1389 height 42
click at [917, 54] on select "All Paid Trials Self service" at bounding box center [950, 54] width 169 height 26
select select "all"
click at [866, 42] on select "All Paid Trials Self service" at bounding box center [950, 54] width 169 height 26
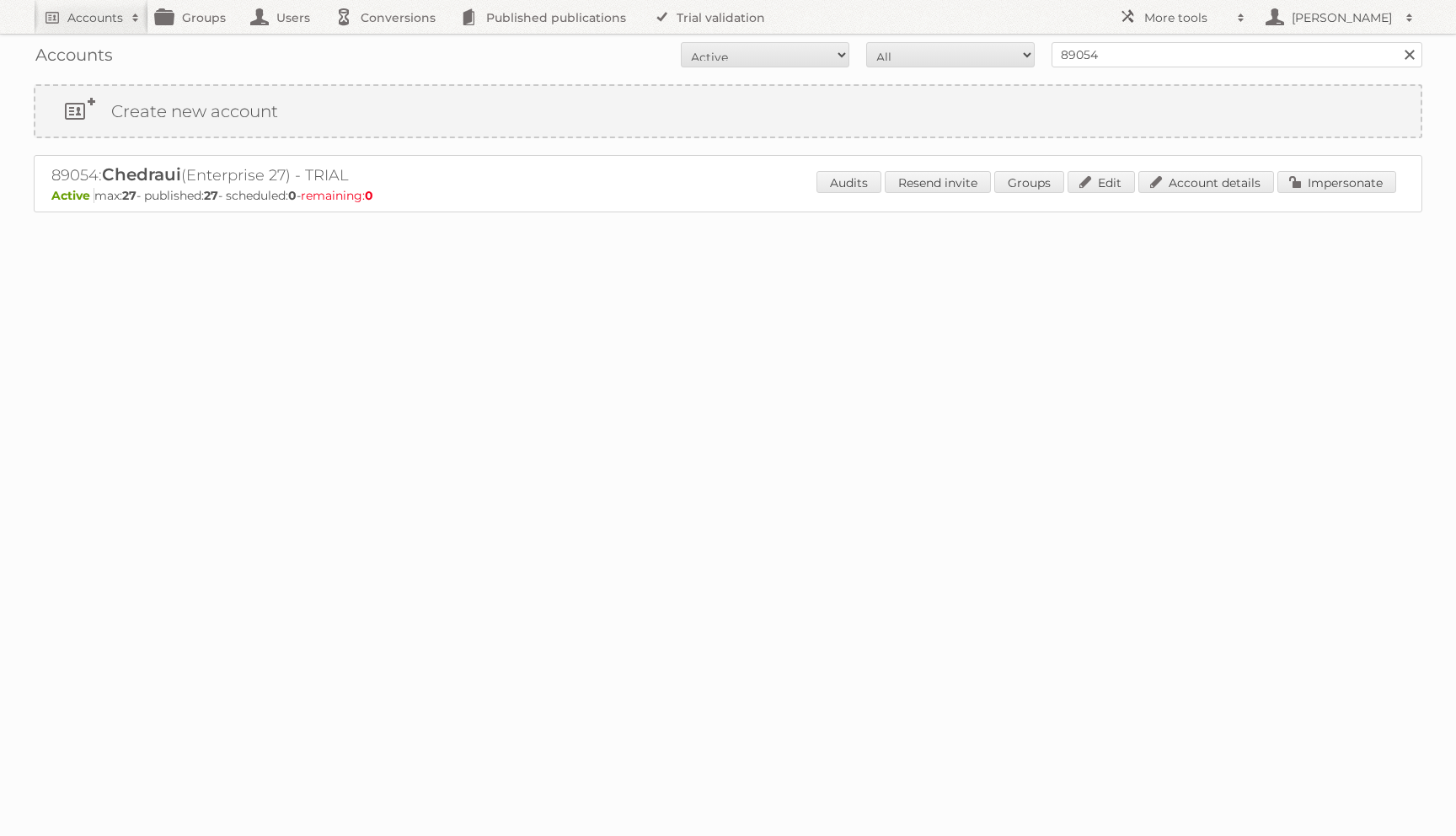
select select "all"
click at [681, 42] on select "All Active Expired Pending" at bounding box center [765, 54] width 169 height 26
click at [1163, 171] on link "Account details" at bounding box center [1206, 181] width 136 height 22
